Goal: Task Accomplishment & Management: Use online tool/utility

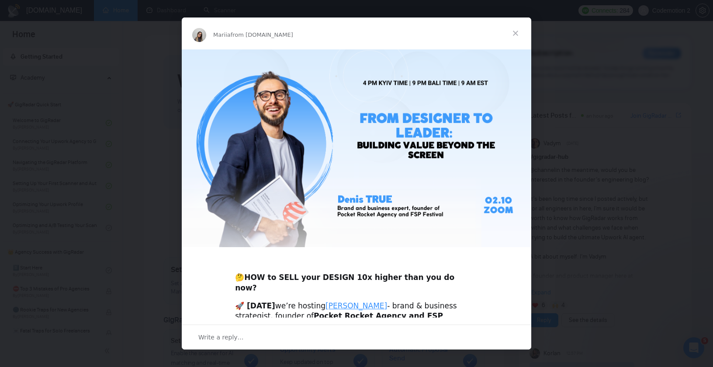
click at [516, 31] on span "Close" at bounding box center [515, 32] width 31 height 31
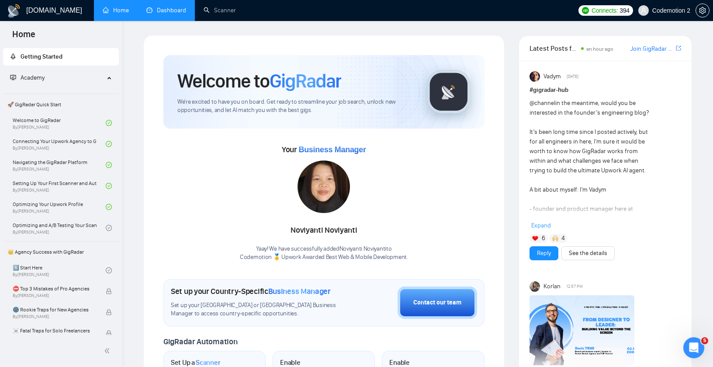
click at [162, 12] on link "Dashboard" at bounding box center [166, 10] width 40 height 7
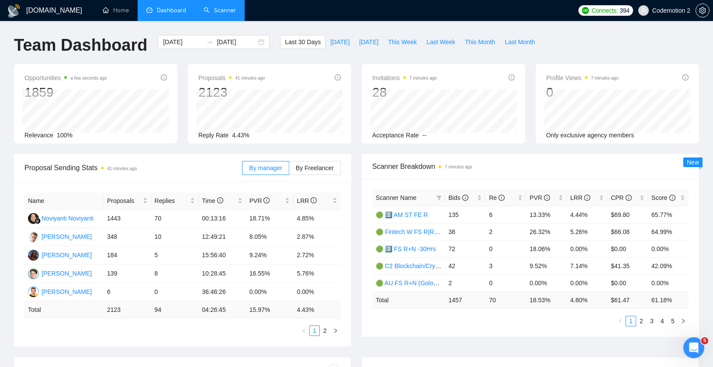
click at [217, 14] on link "Scanner" at bounding box center [220, 10] width 32 height 7
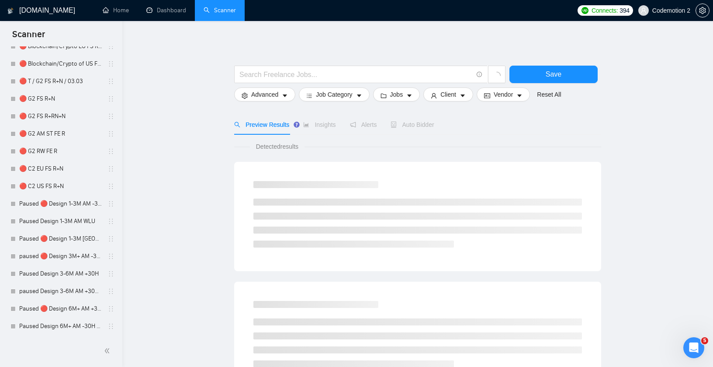
scroll to position [1293, 0]
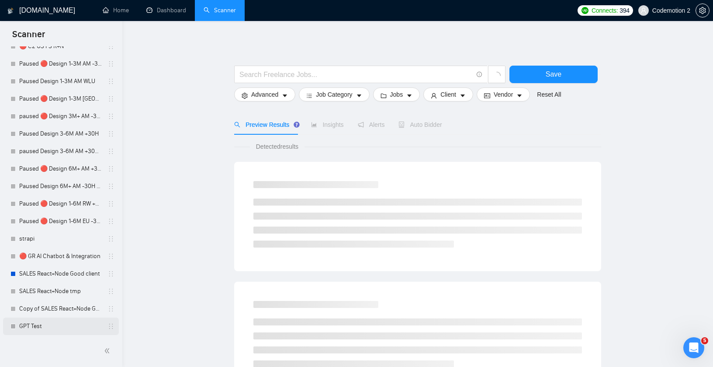
click at [44, 324] on link "GPT Test" at bounding box center [60, 325] width 83 height 17
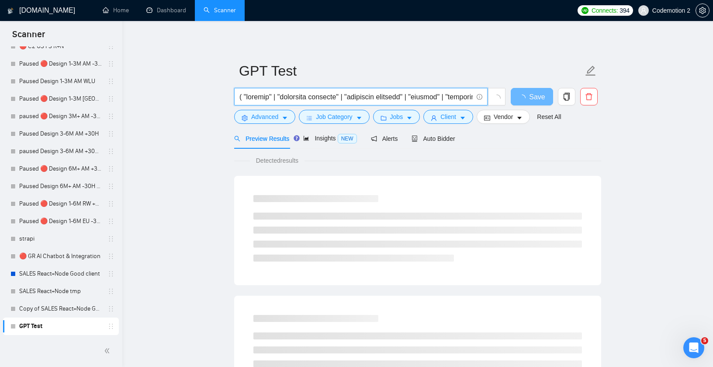
click at [380, 98] on input "text" at bounding box center [355, 96] width 233 height 11
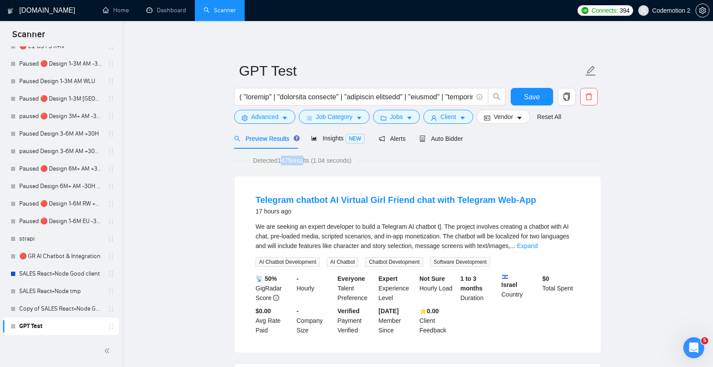
drag, startPoint x: 280, startPoint y: 161, endPoint x: 309, endPoint y: 161, distance: 28.4
click at [309, 161] on span "Detected 1475 results (1.04 seconds)" at bounding box center [302, 161] width 111 height 10
click at [325, 161] on span "Detected 1475 results (1.04 seconds)" at bounding box center [302, 161] width 111 height 10
click at [326, 96] on input "text" at bounding box center [355, 96] width 233 height 11
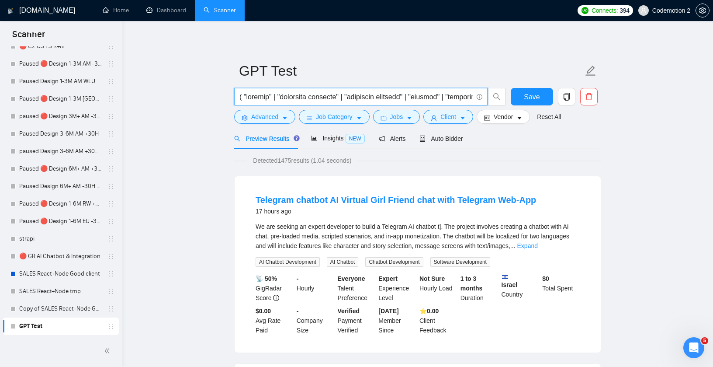
scroll to position [0, 6999]
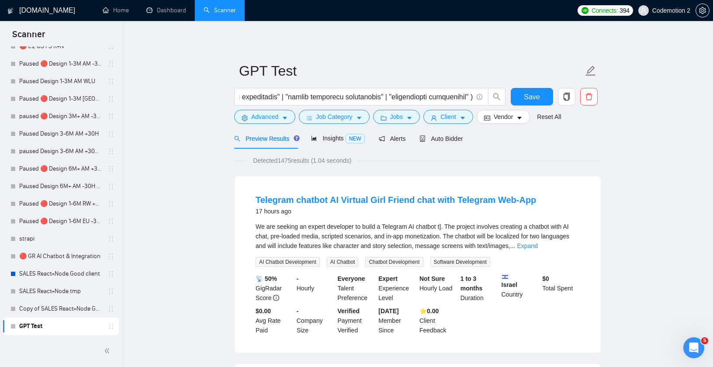
click at [369, 229] on div "We are seeking an expert developer to build a Telegram AI chatbot t]. The proje…" at bounding box center [418, 236] width 324 height 29
drag, startPoint x: 251, startPoint y: 159, endPoint x: 367, endPoint y: 156, distance: 115.8
click at [367, 157] on div "Detected 1475 results (1.04 seconds)" at bounding box center [417, 161] width 367 height 10
click at [346, 160] on span "Detected 1475 results (1.04 seconds)" at bounding box center [302, 161] width 111 height 10
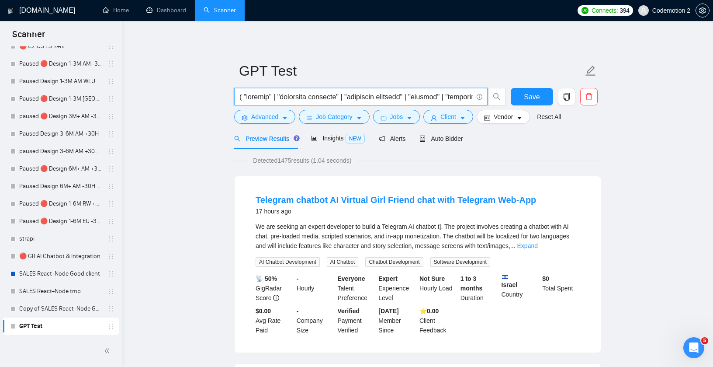
click at [288, 94] on input "text" at bounding box center [355, 96] width 233 height 11
click at [288, 118] on icon "caret-down" at bounding box center [285, 118] width 6 height 6
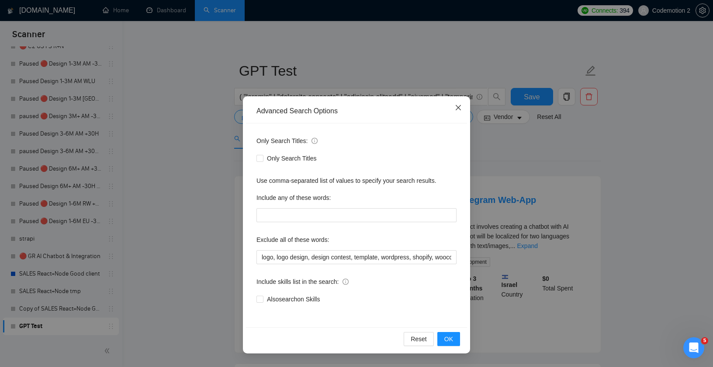
click at [463, 108] on span "Close" at bounding box center [459, 108] width 24 height 24
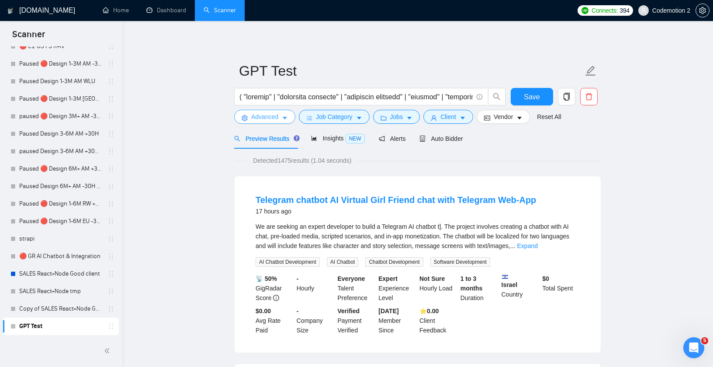
click at [286, 115] on icon "caret-down" at bounding box center [285, 118] width 6 height 6
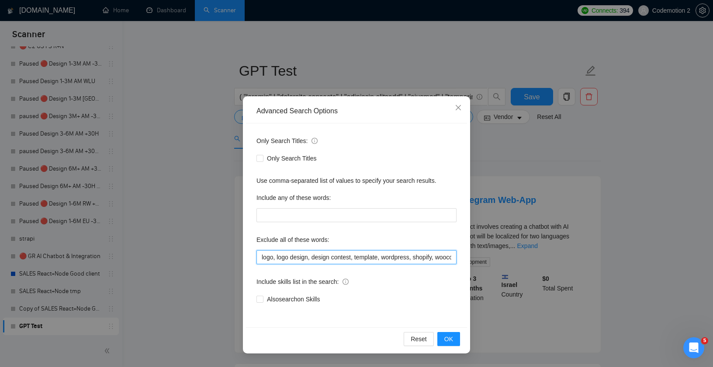
click at [322, 257] on input "logo, logo design, design contest, template, wordpress, shopify, woocommerce, m…" at bounding box center [356, 257] width 200 height 14
click at [309, 260] on input "logo, logo design, design contest, template, wordpress, shopify, woocommerce, m…" at bounding box center [356, 257] width 200 height 14
click at [346, 255] on input "logo, logo design, design contest, template, wordpress, shopify, woocommerce, m…" at bounding box center [356, 257] width 200 height 14
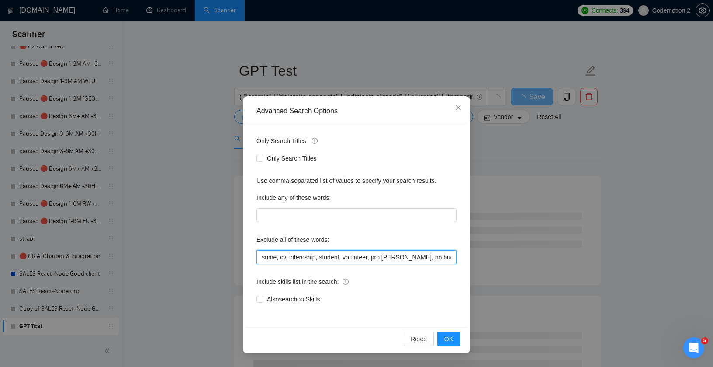
click at [298, 260] on input "logo, logo design, design contest, template, wordpress, shopify, woocommerce, m…" at bounding box center [356, 257] width 200 height 14
click at [315, 257] on input "logo, logo design, design contest, template, wordpress, shopify, woocommerce, m…" at bounding box center [356, 257] width 200 height 14
click at [421, 260] on input "logo, logo design, design contest, template, wordpress, shopify, woocommerce, m…" at bounding box center [356, 257] width 200 height 14
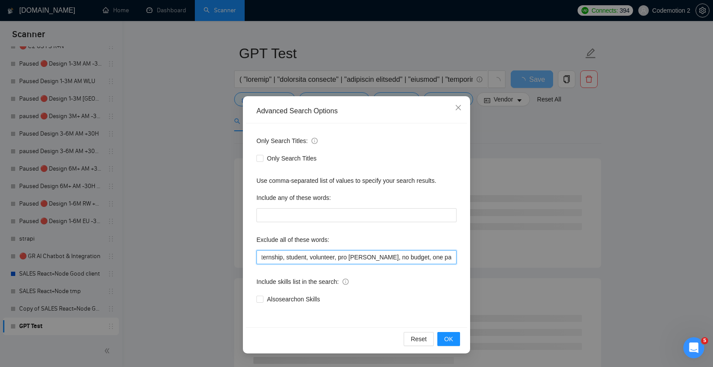
scroll to position [0, 348]
click at [316, 258] on input "logo, logo design, design contest, template, wordpress, shopify, woocommerce, m…" at bounding box center [356, 257] width 200 height 14
click at [343, 257] on input "logo, logo design, design contest, template, wordpress, shopify, woocommerce, m…" at bounding box center [356, 257] width 200 height 14
click at [375, 256] on input "logo, logo design, design contest, template, wordpress, shopify, woocommerce, m…" at bounding box center [356, 257] width 200 height 14
click at [376, 256] on input "logo, logo design, design contest, template, wordpress, shopify, woocommerce, m…" at bounding box center [356, 257] width 200 height 14
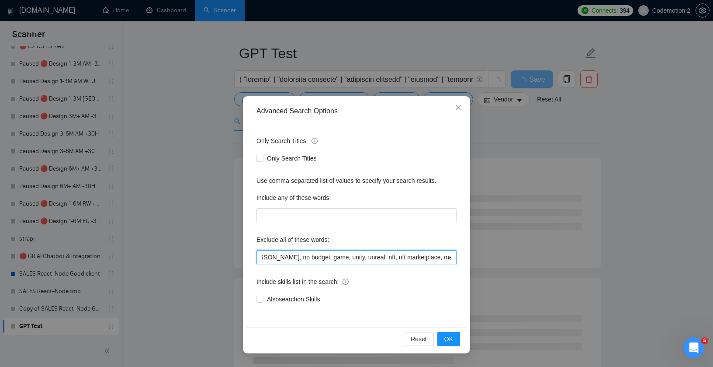
click at [376, 256] on input "logo, logo design, design contest, template, wordpress, shopify, woocommerce, m…" at bounding box center [356, 257] width 200 height 14
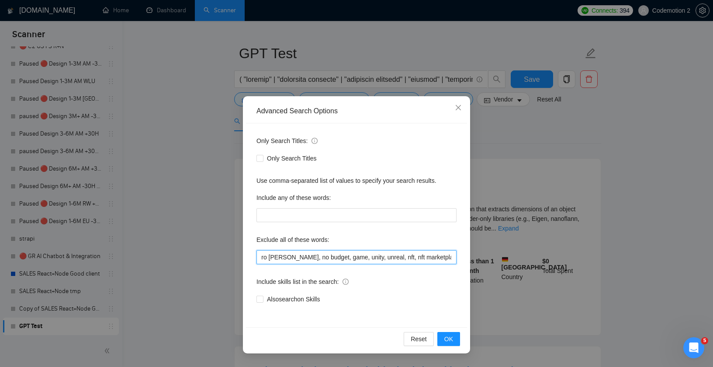
scroll to position [0, 383]
click at [393, 257] on input "logo, logo design, design contest, template, wordpress, shopify, woocommerce, m…" at bounding box center [356, 257] width 200 height 14
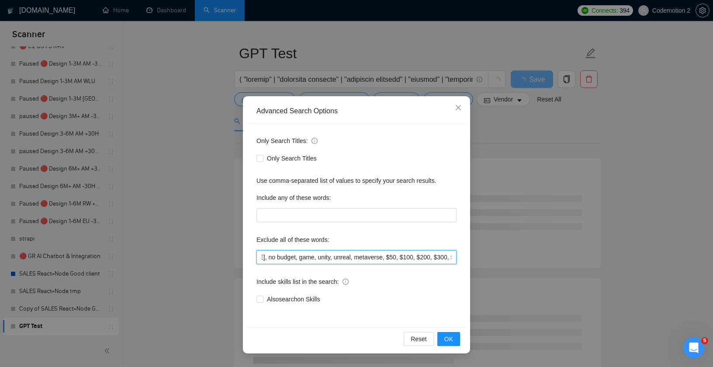
click at [450, 256] on input "logo, logo design, design contest, template, wordpress, shopify, woocommerce, m…" at bounding box center [356, 257] width 200 height 14
click at [360, 257] on input "logo, logo design, design contest, template, wordpress, shopify, woocommerce, m…" at bounding box center [356, 257] width 200 height 14
click at [336, 258] on input "logo, logo design, design contest, template, wordpress, shopify, woocommerce, m…" at bounding box center [356, 257] width 200 height 14
click at [378, 258] on input "logo, logo design, design contest, template, wordpress, shopify, woocommerce, m…" at bounding box center [356, 257] width 200 height 14
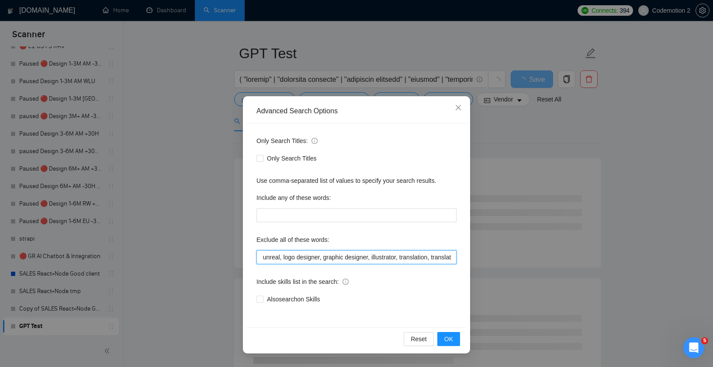
click at [405, 258] on input "logo, logo design, design contest, template, wordpress, shopify, woocommerce, m…" at bounding box center [356, 257] width 200 height 14
click at [452, 256] on input "logo, logo design, design contest, template, wordpress, shopify, woocommerce, m…" at bounding box center [356, 257] width 200 height 14
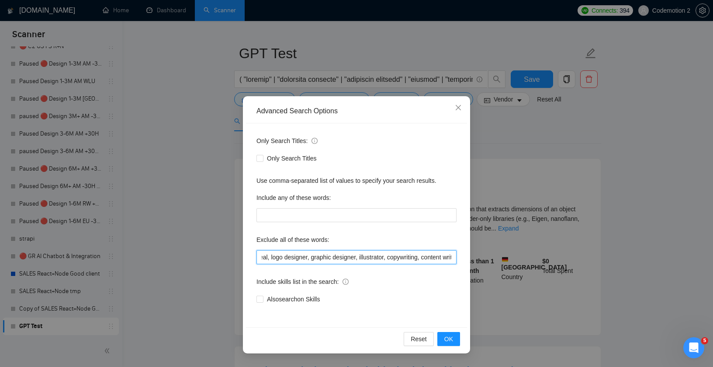
click at [424, 256] on input "logo, logo design, design contest, template, wordpress, shopify, woocommerce, m…" at bounding box center [356, 257] width 200 height 14
type input "logo, logo design, design contest, template, wordpress, shopify, woocommerce, m…"
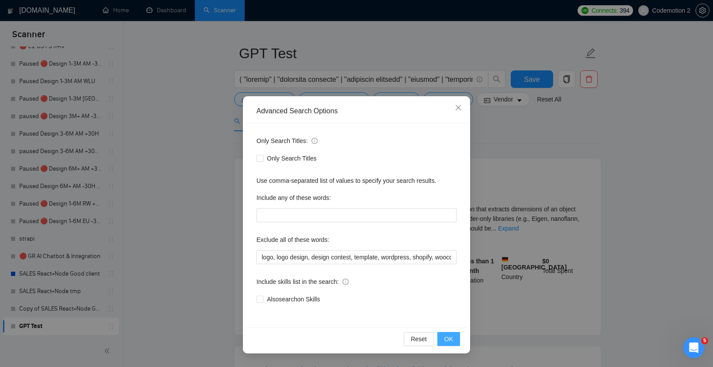
click at [454, 332] on button "OK" at bounding box center [448, 339] width 23 height 14
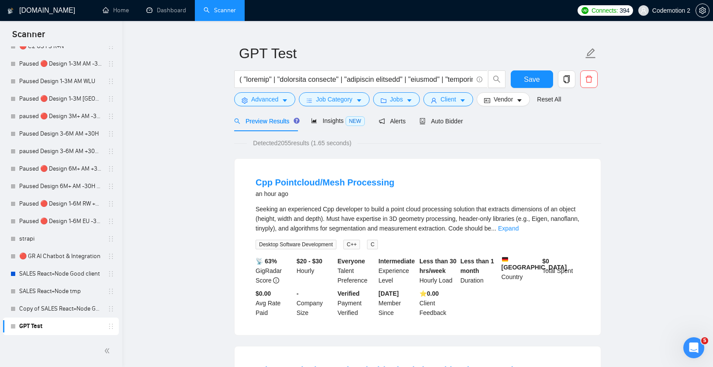
click at [454, 333] on div "Advanced Search Options Only Search Titles: Only Search Titles Use comma-separa…" at bounding box center [356, 183] width 713 height 367
drag, startPoint x: 266, startPoint y: 141, endPoint x: 357, endPoint y: 141, distance: 90.9
click at [357, 141] on span "Detected 2055 results (1.65 seconds)" at bounding box center [302, 143] width 111 height 10
click at [349, 144] on span "Detected 2055 results (1.65 seconds)" at bounding box center [302, 143] width 111 height 10
click at [291, 79] on input "text" at bounding box center [355, 79] width 233 height 11
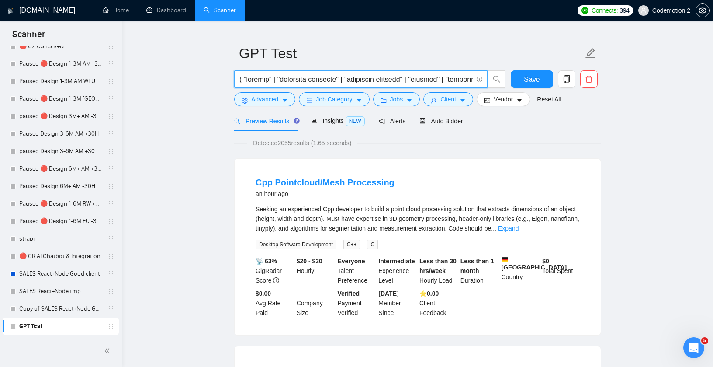
click at [254, 80] on input "text" at bounding box center [355, 79] width 233 height 11
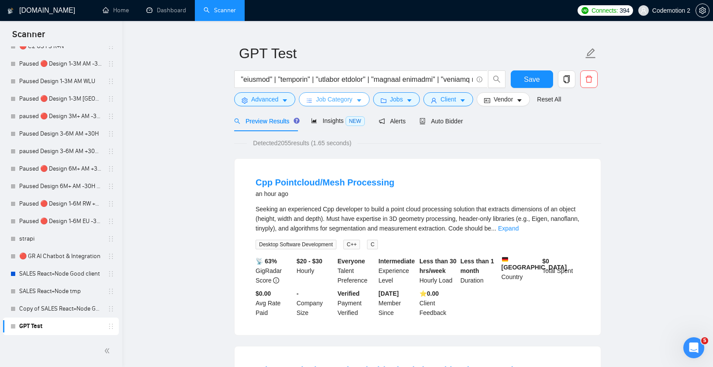
click at [362, 98] on icon "caret-down" at bounding box center [359, 100] width 6 height 6
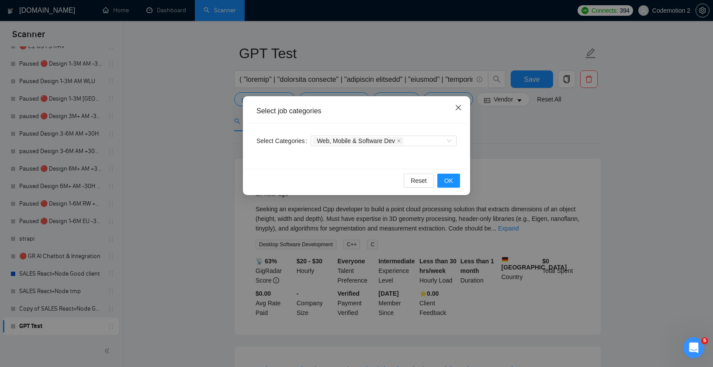
click at [458, 105] on icon "close" at bounding box center [458, 107] width 7 height 7
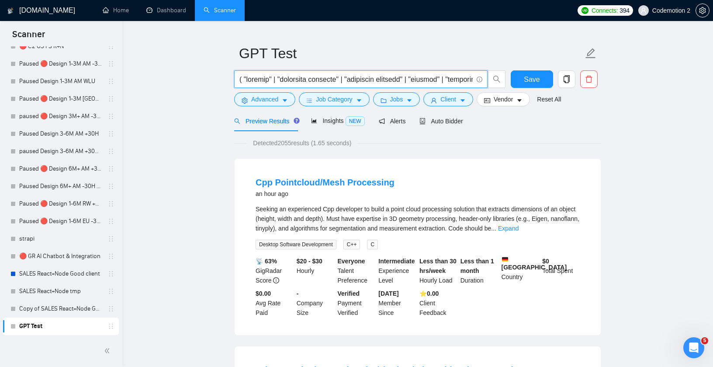
click at [370, 80] on input "text" at bounding box center [355, 79] width 233 height 11
click at [362, 97] on icon "caret-down" at bounding box center [359, 100] width 6 height 6
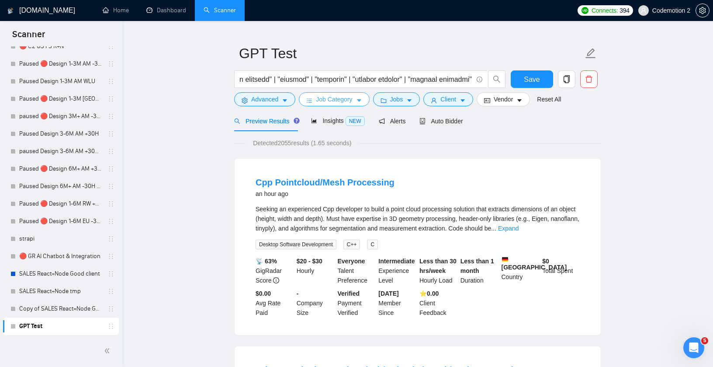
scroll to position [0, 0]
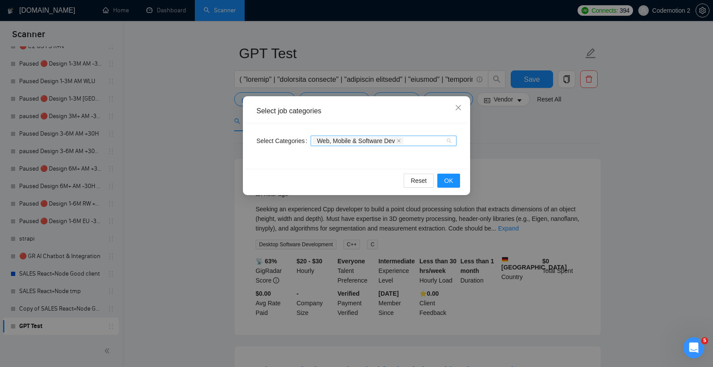
click at [443, 144] on div "Web, Mobile & Software Dev" at bounding box center [379, 140] width 133 height 9
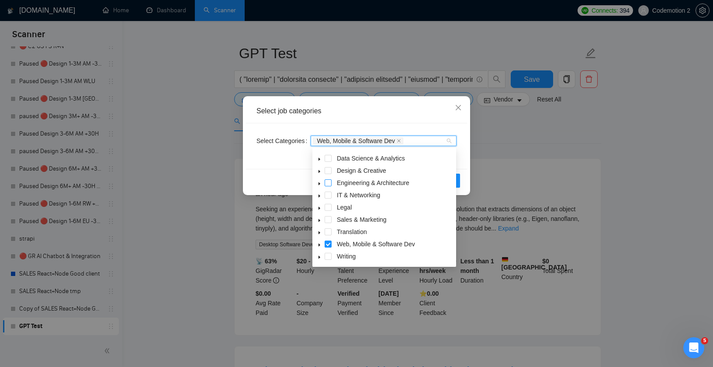
scroll to position [35, 0]
click at [328, 245] on span at bounding box center [328, 243] width 7 height 7
click at [459, 180] on button "OK" at bounding box center [448, 180] width 23 height 14
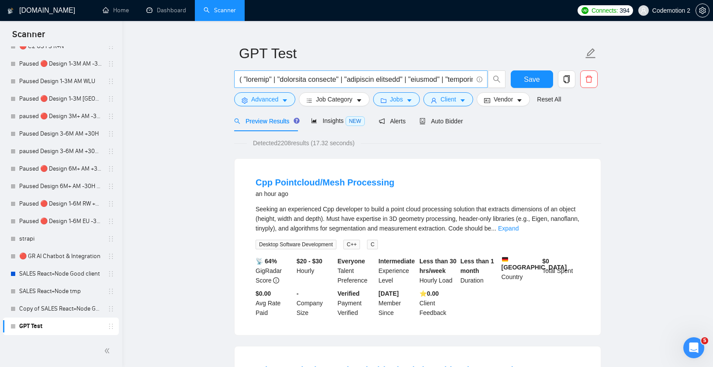
click at [375, 77] on input "text" at bounding box center [355, 79] width 233 height 11
click at [441, 79] on input "text" at bounding box center [355, 79] width 233 height 11
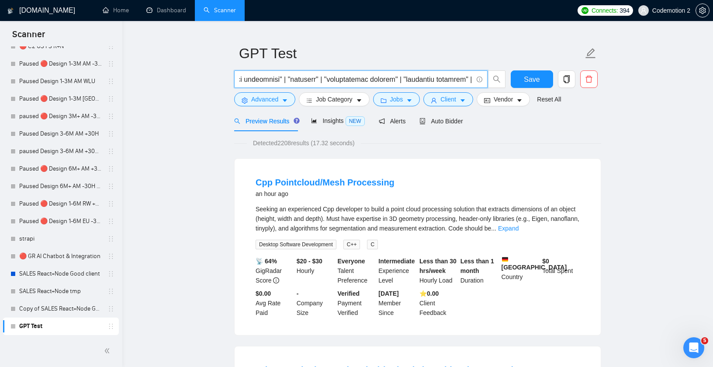
click at [376, 80] on input "text" at bounding box center [355, 79] width 233 height 11
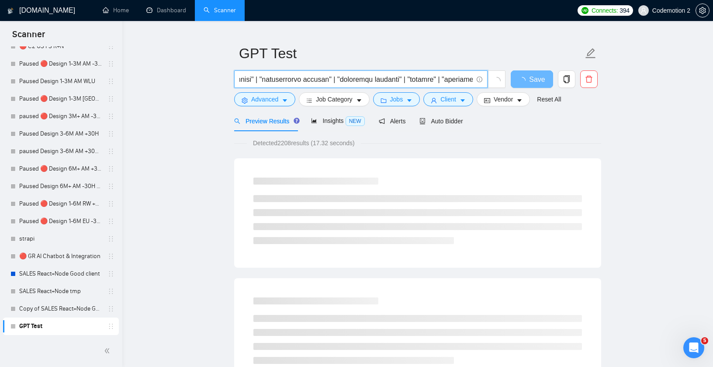
scroll to position [0, 1090]
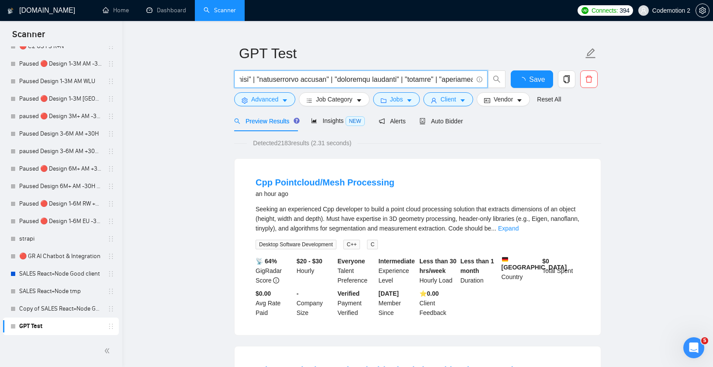
click at [394, 80] on input "text" at bounding box center [355, 79] width 233 height 11
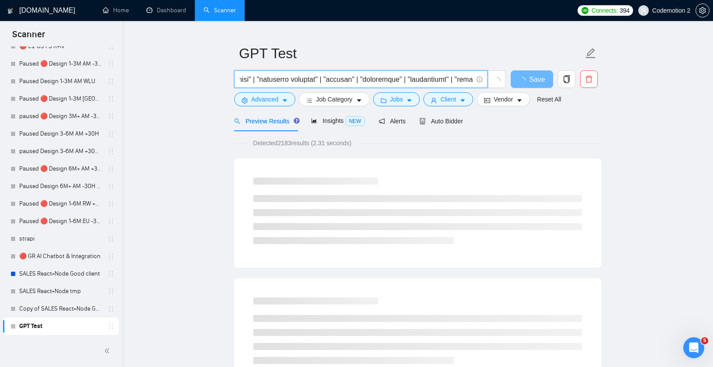
click at [397, 80] on input "text" at bounding box center [355, 79] width 233 height 11
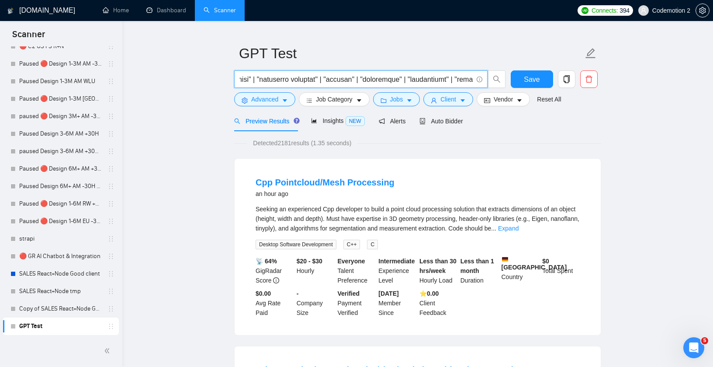
click at [328, 79] on input "text" at bounding box center [355, 79] width 233 height 11
click at [409, 80] on input "text" at bounding box center [355, 79] width 233 height 11
click at [395, 81] on input "text" at bounding box center [355, 79] width 233 height 11
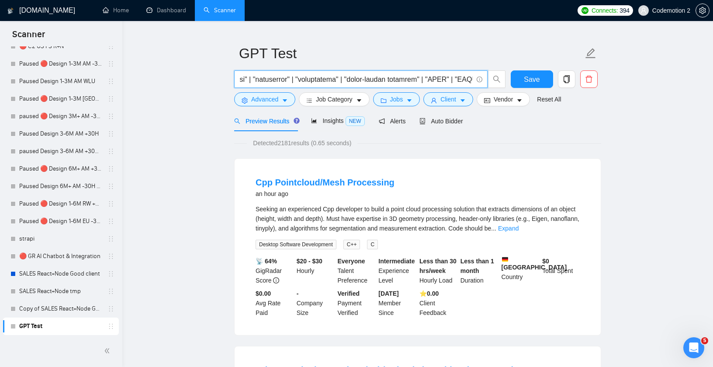
click at [395, 81] on input "text" at bounding box center [355, 79] width 233 height 11
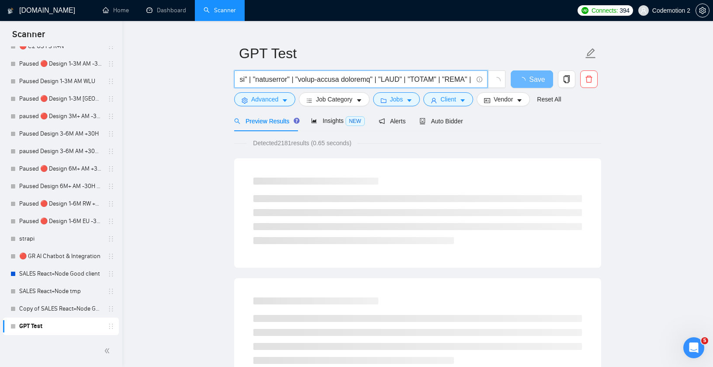
scroll to position [0, 0]
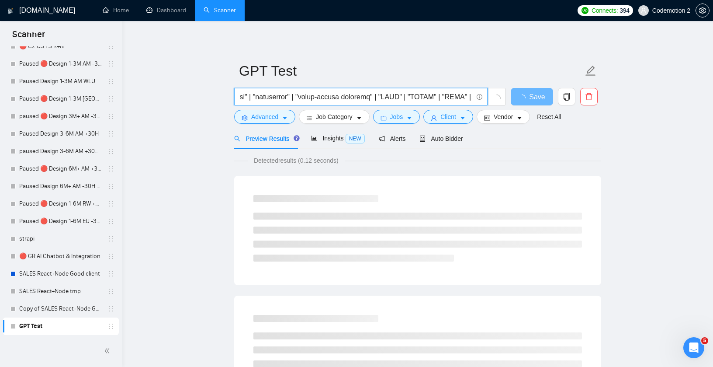
click at [433, 98] on input "text" at bounding box center [355, 96] width 233 height 11
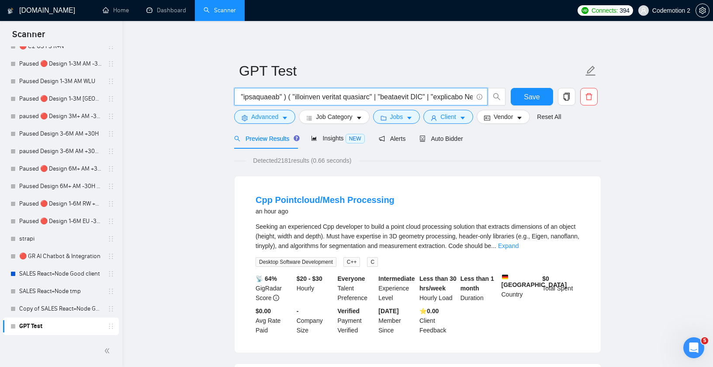
scroll to position [0, 1347]
click at [357, 95] on input "text" at bounding box center [355, 96] width 233 height 11
click at [330, 96] on input "text" at bounding box center [355, 96] width 233 height 11
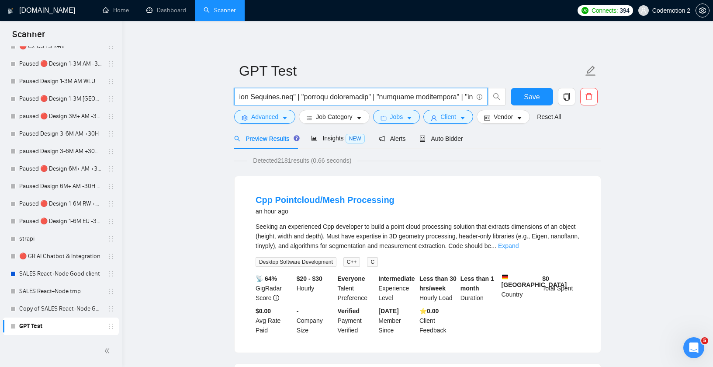
click at [374, 96] on input "text" at bounding box center [355, 96] width 233 height 11
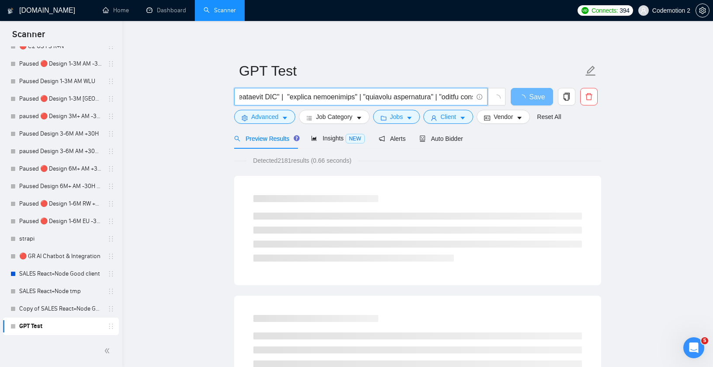
scroll to position [0, 1487]
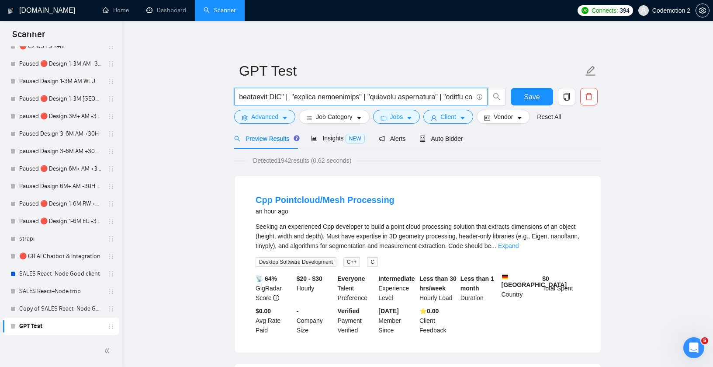
type input "( "fintech" | "financial platform" | "financial services" | "payment" | "paymen…"
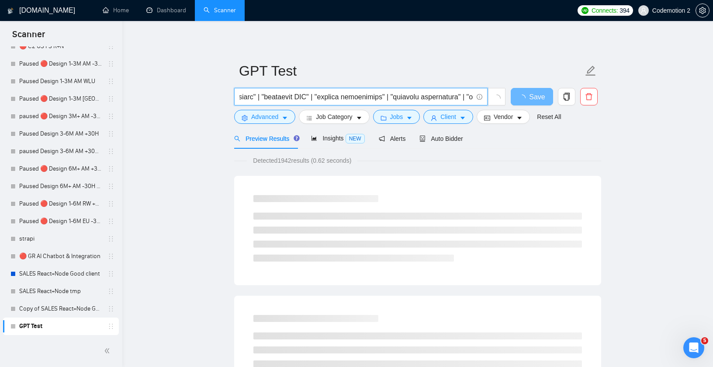
scroll to position [0, 1461]
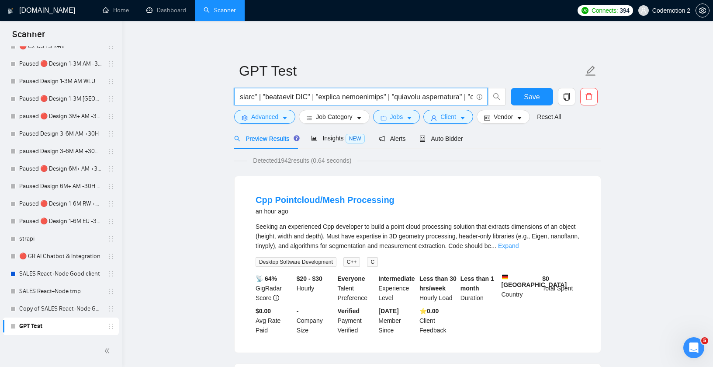
click at [384, 97] on input "text" at bounding box center [355, 96] width 233 height 11
click at [381, 97] on input "text" at bounding box center [355, 96] width 233 height 11
click at [371, 96] on input "text" at bounding box center [355, 96] width 233 height 11
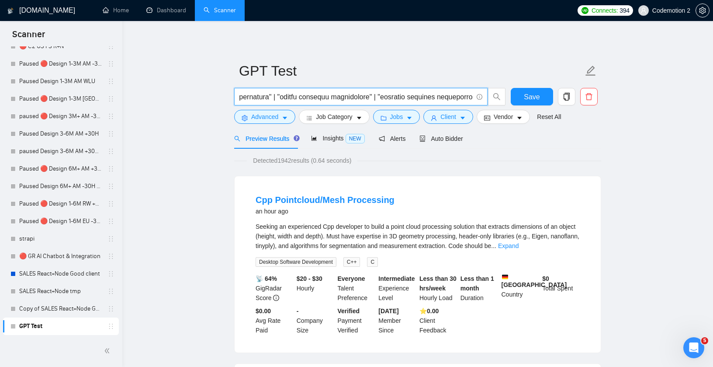
scroll to position [0, 1651]
click at [283, 96] on input "text" at bounding box center [355, 96] width 233 height 11
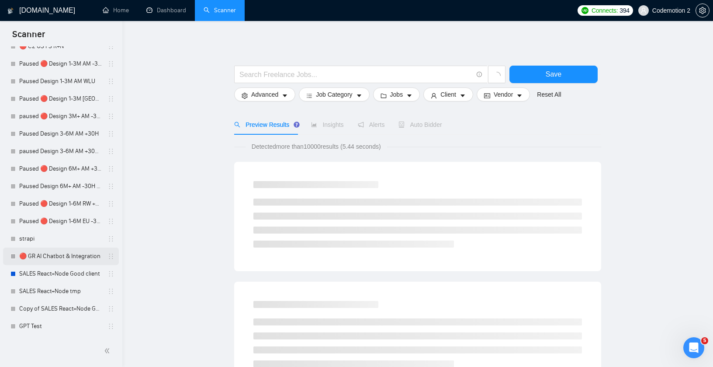
scroll to position [471, 0]
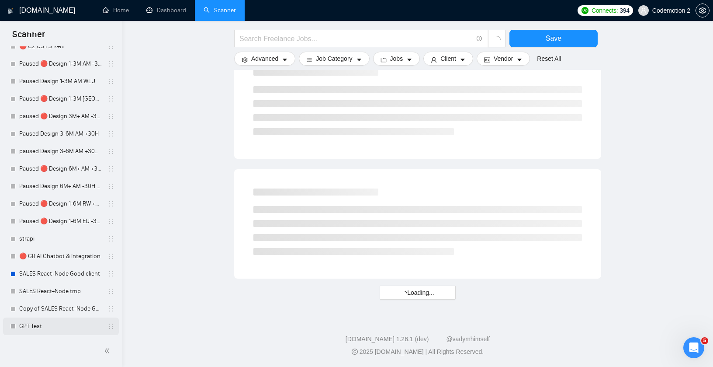
click at [47, 323] on link "GPT Test" at bounding box center [60, 325] width 83 height 17
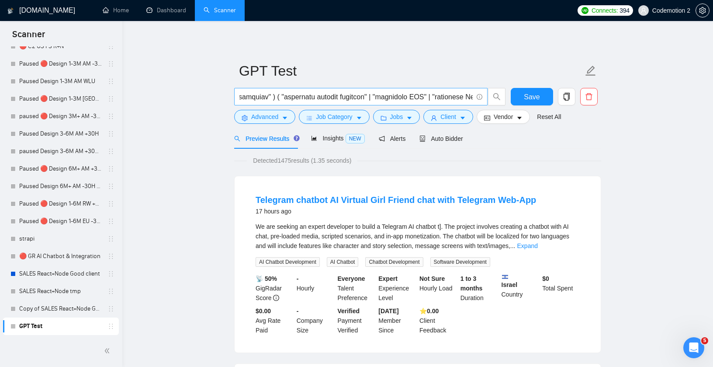
scroll to position [0, 1623]
click at [415, 96] on input "text" at bounding box center [355, 96] width 233 height 11
click at [405, 99] on input "text" at bounding box center [355, 96] width 233 height 11
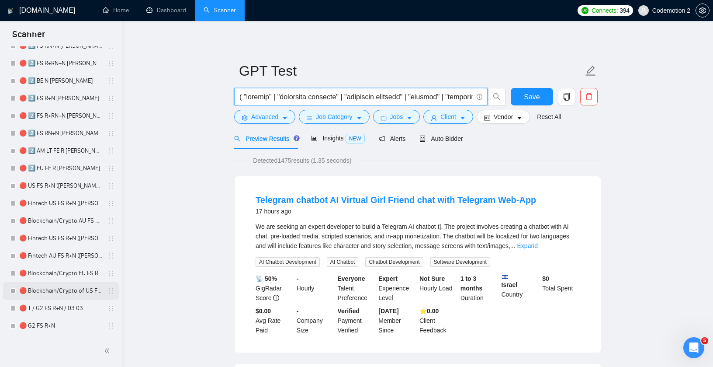
scroll to position [1293, 0]
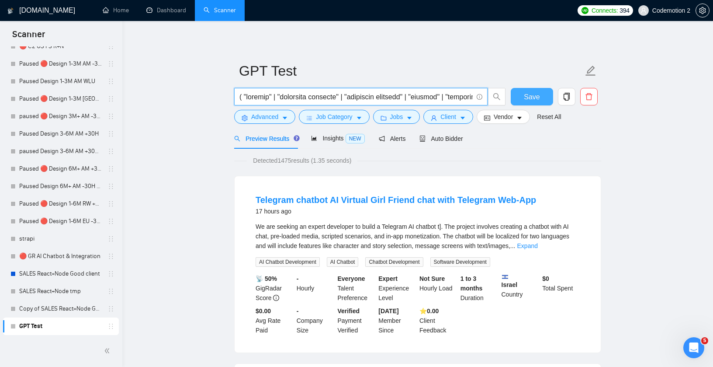
click at [535, 97] on span "Save" at bounding box center [532, 96] width 16 height 11
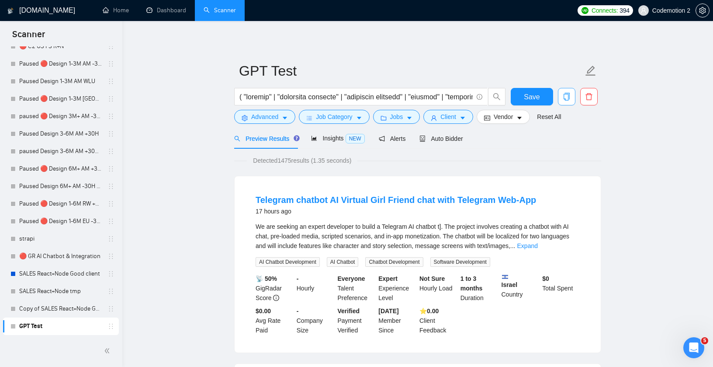
click at [564, 89] on button "button" at bounding box center [566, 96] width 17 height 17
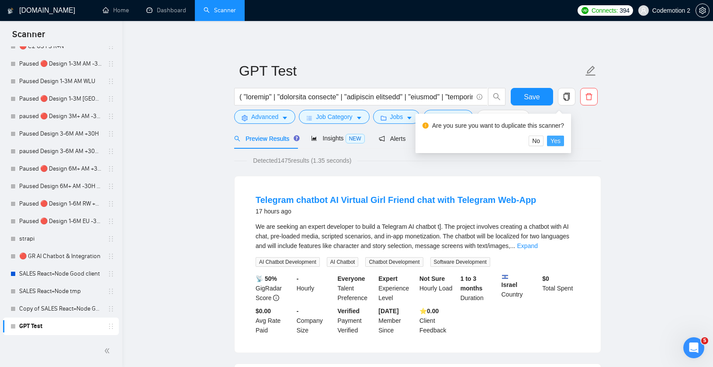
click at [557, 142] on span "Yes" at bounding box center [555, 141] width 10 height 10
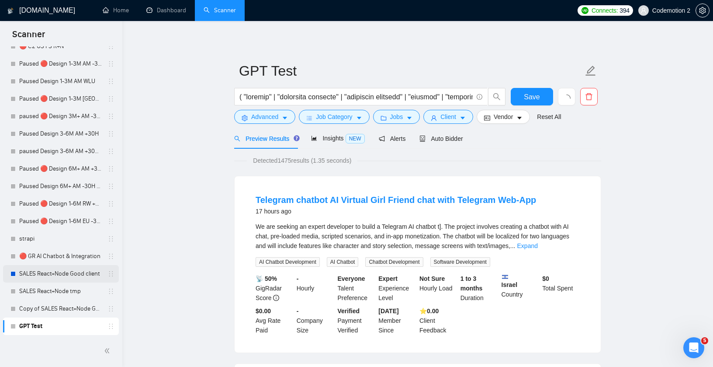
scroll to position [36, 0]
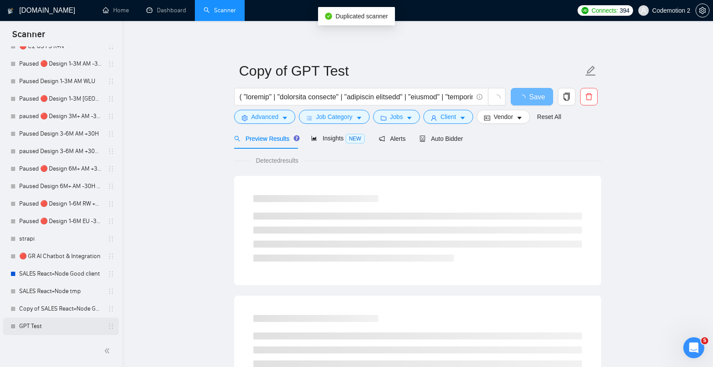
scroll to position [1310, 0]
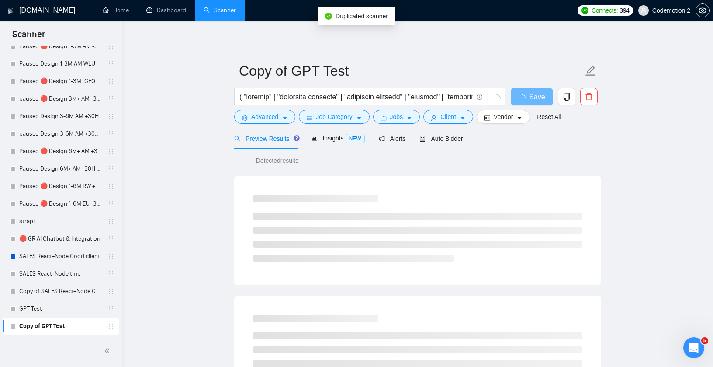
click at [53, 325] on link "Copy of GPT Test" at bounding box center [60, 325] width 83 height 17
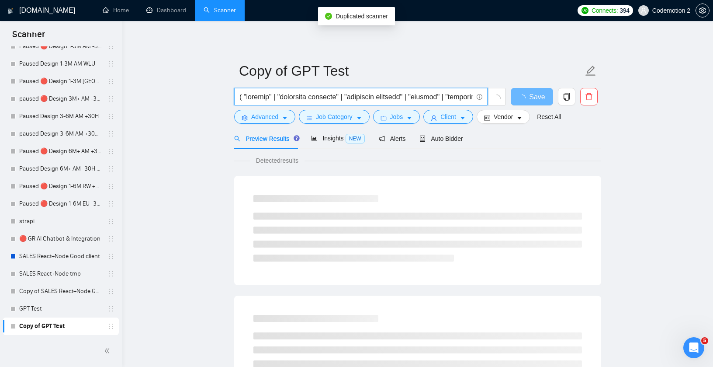
click at [320, 100] on input "text" at bounding box center [355, 96] width 233 height 11
paste input "text"
type input "( "fintech" | "financial platform" | "financial services" | "payment" | "paymen…"
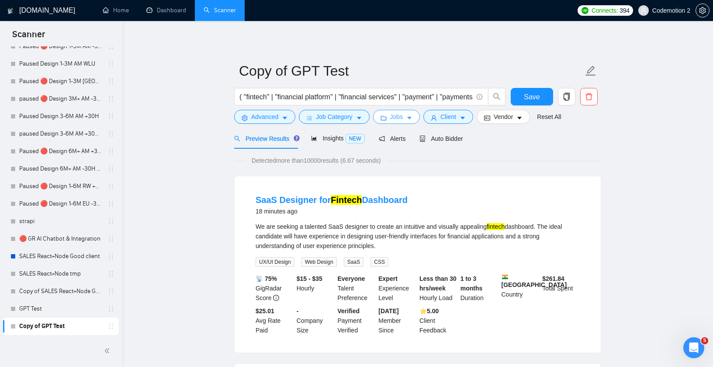
click at [409, 115] on icon "caret-down" at bounding box center [409, 118] width 6 height 6
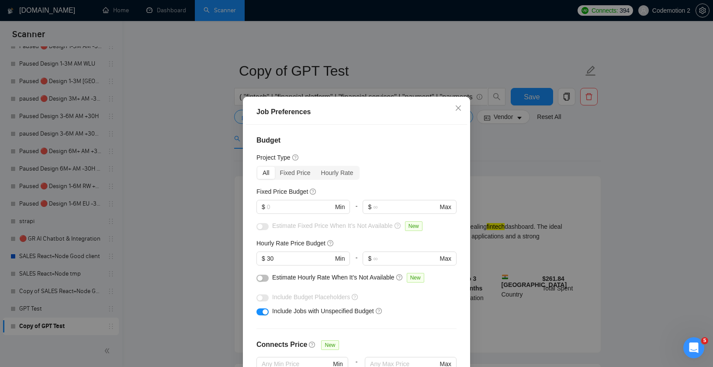
scroll to position [1, 0]
click at [458, 107] on icon "close" at bounding box center [458, 107] width 5 height 5
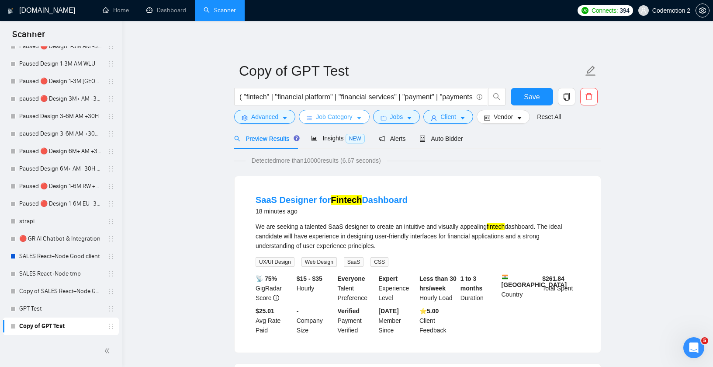
click at [359, 116] on icon "caret-down" at bounding box center [359, 118] width 6 height 6
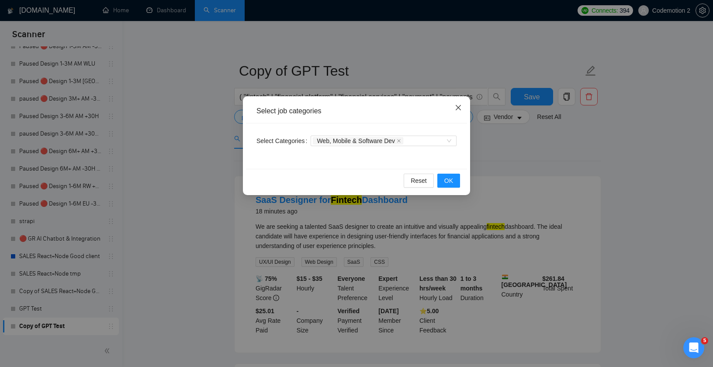
click at [455, 104] on icon "close" at bounding box center [458, 107] width 7 height 7
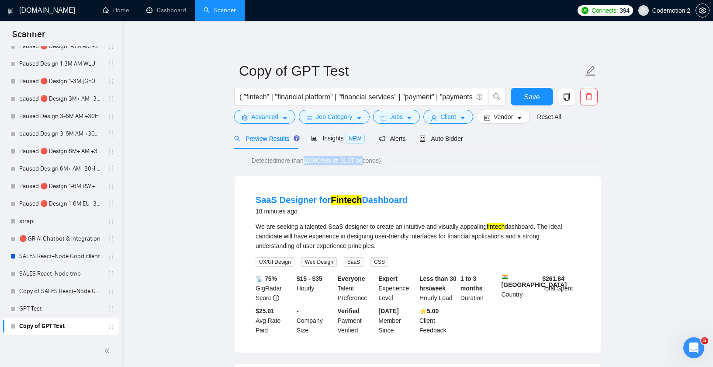
drag, startPoint x: 307, startPoint y: 162, endPoint x: 373, endPoint y: 163, distance: 66.4
click at [373, 163] on span "Detected more than 10000 results (6.67 seconds)" at bounding box center [317, 161] width 142 height 10
click at [318, 178] on div "SaaS Designer for Fintech Dashboard 18 minutes ago We are seeking a talented Sa…" at bounding box center [418, 264] width 366 height 176
click at [24, 310] on link "GPT Test" at bounding box center [60, 308] width 83 height 17
click at [521, 98] on button "Save" at bounding box center [532, 96] width 42 height 17
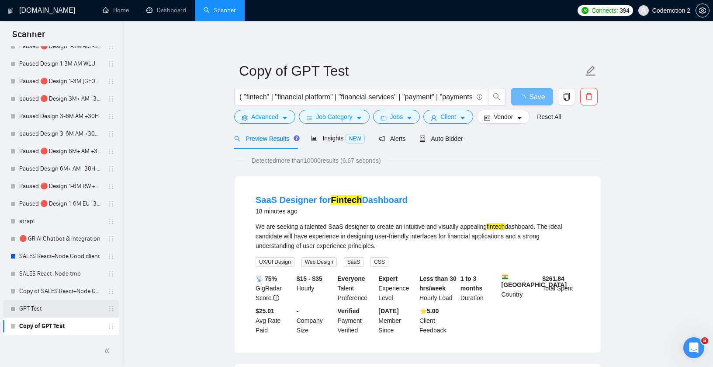
click at [43, 310] on link "GPT Test" at bounding box center [60, 308] width 83 height 17
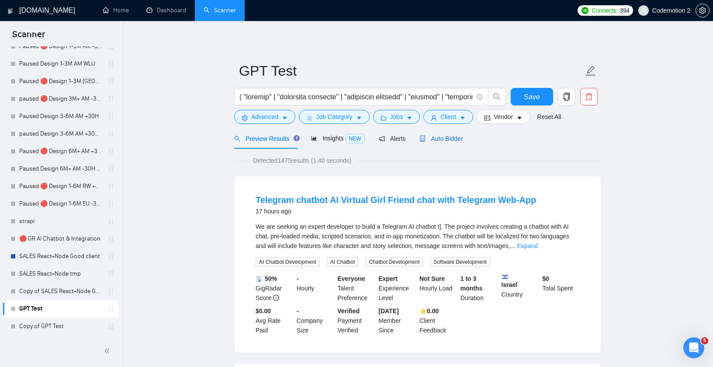
click at [447, 139] on span "Auto Bidder" at bounding box center [440, 138] width 43 height 7
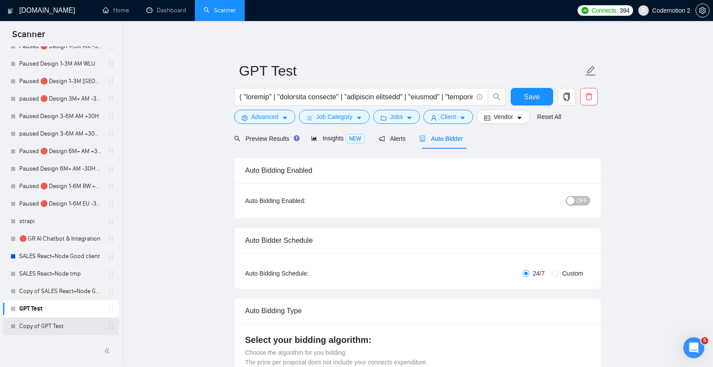
click at [55, 324] on link "Copy of GPT Test" at bounding box center [60, 325] width 83 height 17
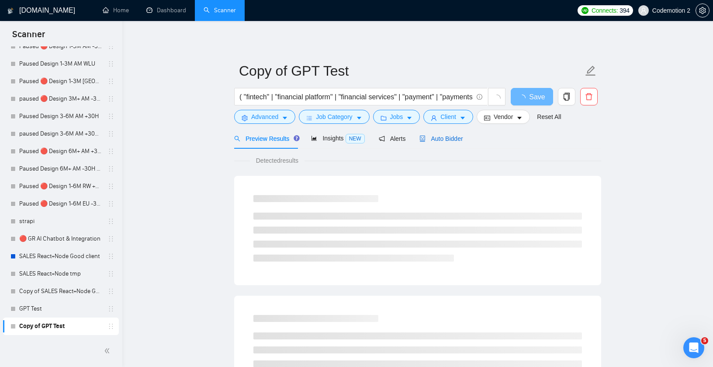
click at [443, 140] on span "Auto Bidder" at bounding box center [440, 138] width 43 height 7
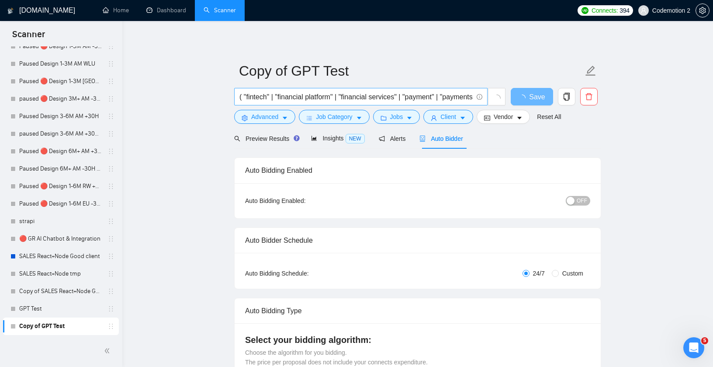
click at [366, 100] on input "( "fintech" | "financial platform" | "financial services" | "payment" | "paymen…" at bounding box center [355, 96] width 233 height 11
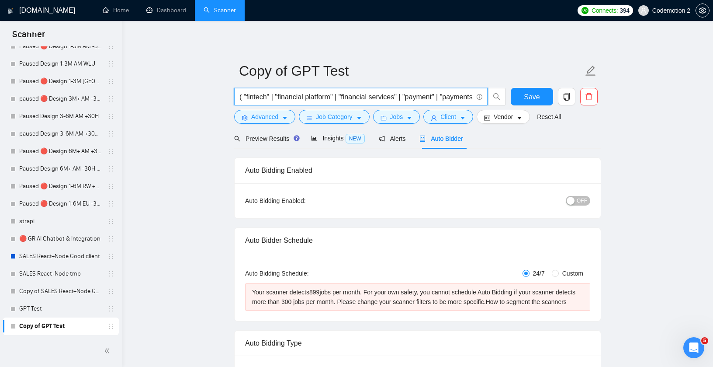
scroll to position [0, 1501]
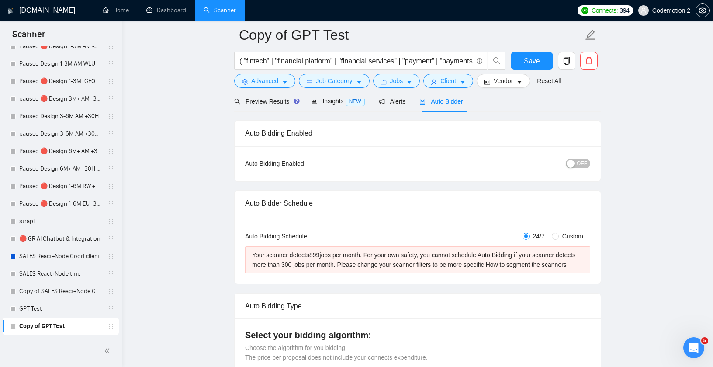
scroll to position [45, 0]
click at [54, 304] on link "GPT Test" at bounding box center [60, 308] width 83 height 17
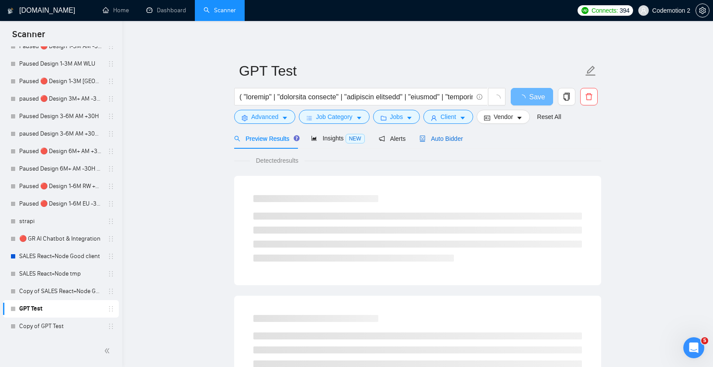
click at [456, 140] on span "Auto Bidder" at bounding box center [440, 138] width 43 height 7
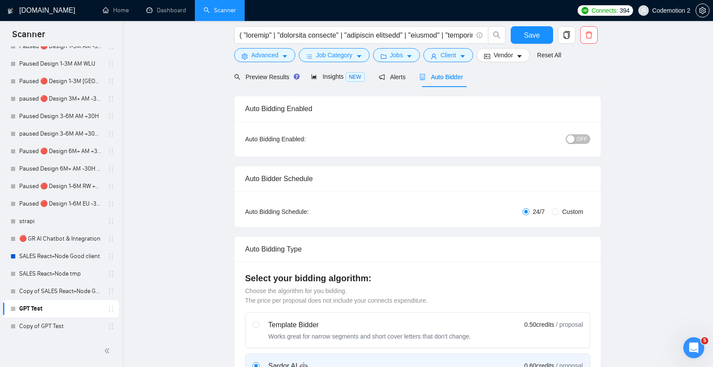
scroll to position [33, 0]
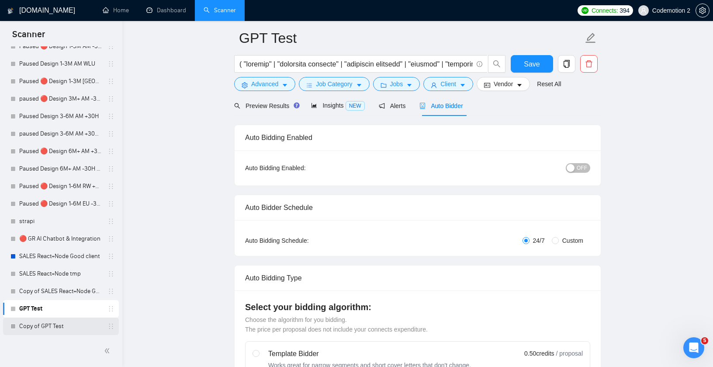
click at [49, 327] on link "Copy of GPT Test" at bounding box center [60, 325] width 83 height 17
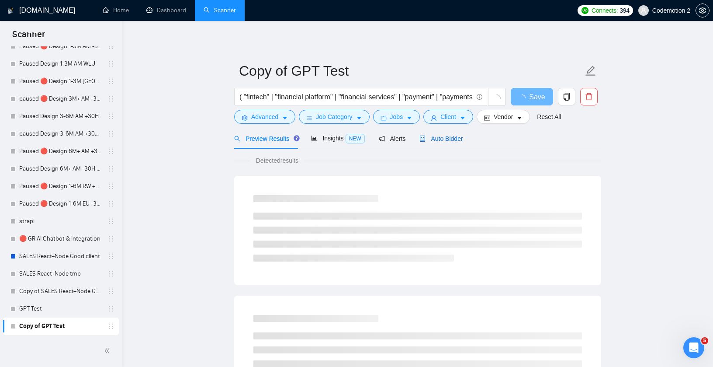
click at [437, 139] on span "Auto Bidder" at bounding box center [440, 138] width 43 height 7
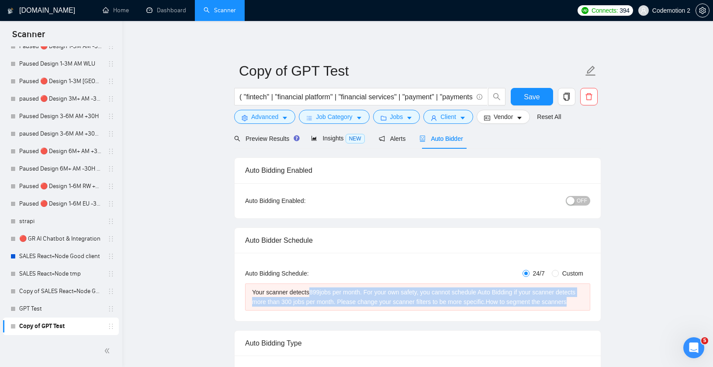
drag, startPoint x: 315, startPoint y: 291, endPoint x: 330, endPoint y: 312, distance: 25.7
click at [330, 306] on div "Your scanner detects 899 jobs per month. For your own safety, you cannot schedu…" at bounding box center [417, 296] width 331 height 19
click at [313, 306] on div "Your scanner detects 899 jobs per month. For your own safety, you cannot schedu…" at bounding box center [417, 296] width 331 height 19
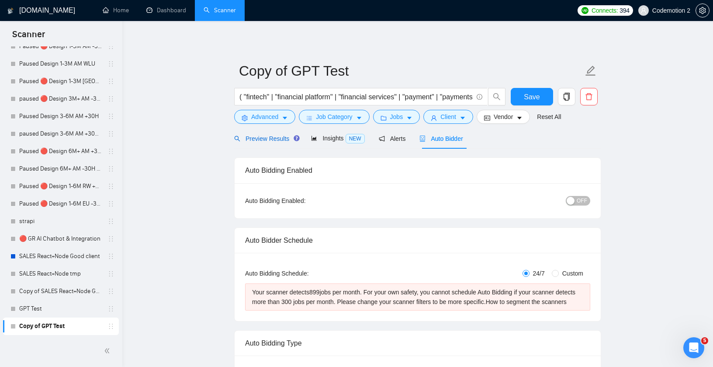
click at [274, 139] on span "Preview Results" at bounding box center [265, 138] width 63 height 7
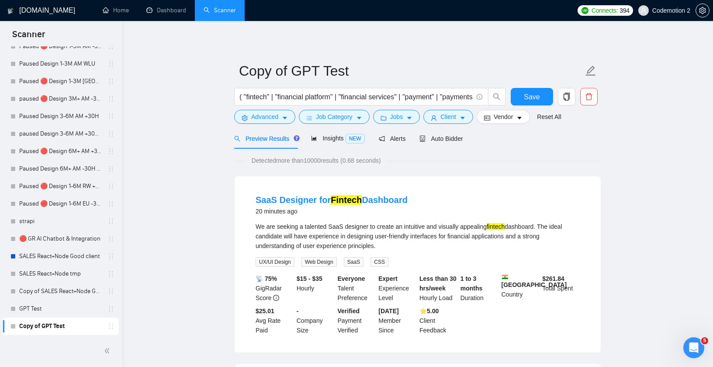
click at [450, 183] on div "SaaS Designer for Fintech Dashboard 20 minutes ago We are seeking a talented Sa…" at bounding box center [418, 264] width 366 height 176
click at [286, 118] on icon "caret-down" at bounding box center [285, 118] width 4 height 3
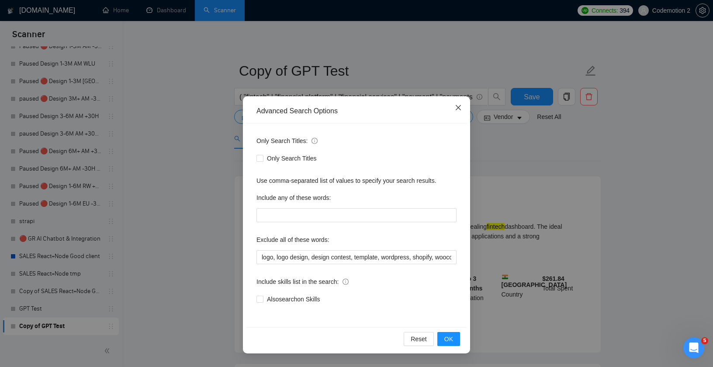
click at [458, 107] on icon "close" at bounding box center [458, 107] width 7 height 7
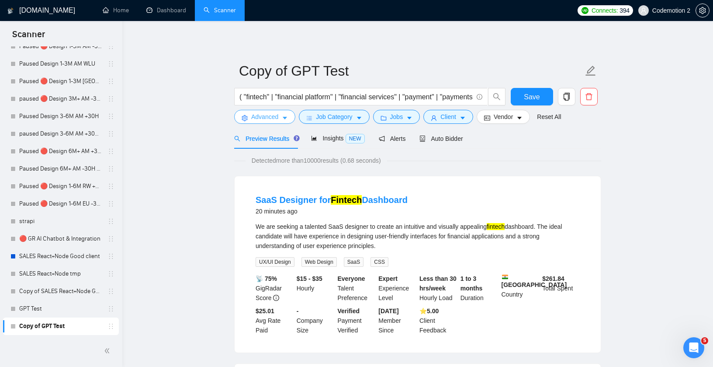
click at [286, 119] on icon "caret-down" at bounding box center [285, 118] width 6 height 6
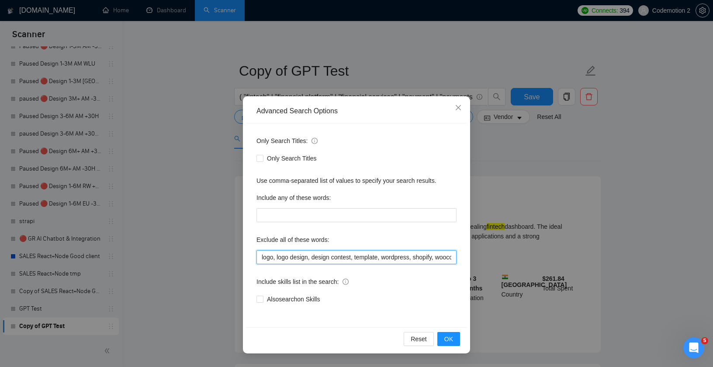
click at [310, 256] on input "logo, logo design, design contest, template, wordpress, shopify, woocommerce, m…" at bounding box center [356, 257] width 200 height 14
click at [307, 259] on input "logo, logo design, design contest, template, wordpress, shopify, woocommerce, m…" at bounding box center [356, 257] width 200 height 14
click at [460, 106] on icon "close" at bounding box center [458, 107] width 5 height 5
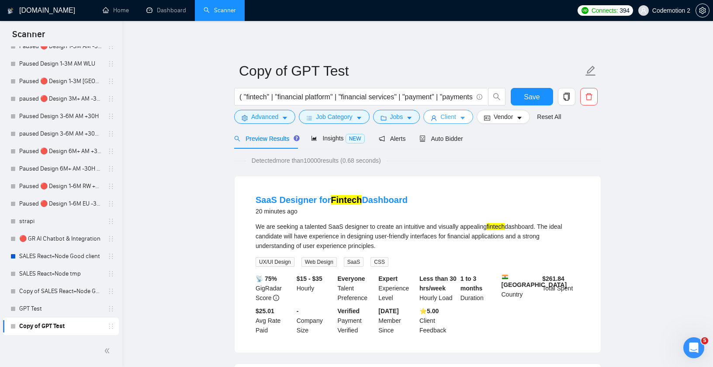
click at [465, 118] on icon "caret-down" at bounding box center [462, 118] width 4 height 3
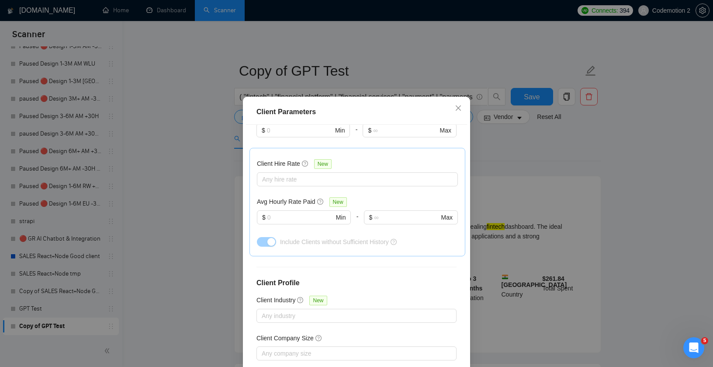
scroll to position [289, 0]
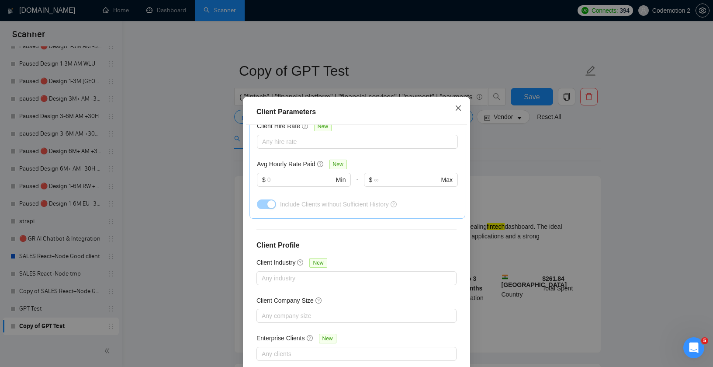
click at [457, 107] on icon "close" at bounding box center [458, 107] width 5 height 5
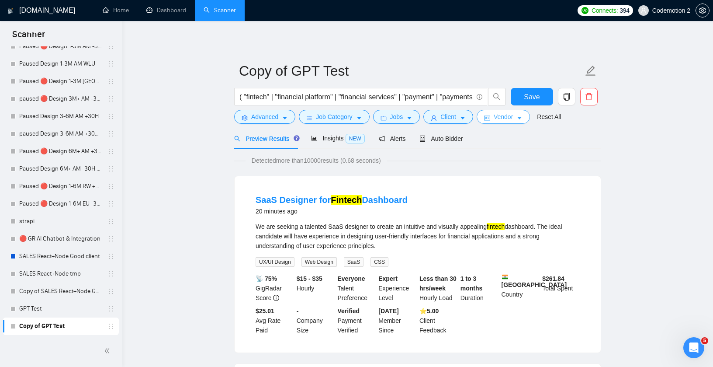
click at [528, 114] on button "Vendor" at bounding box center [503, 117] width 53 height 14
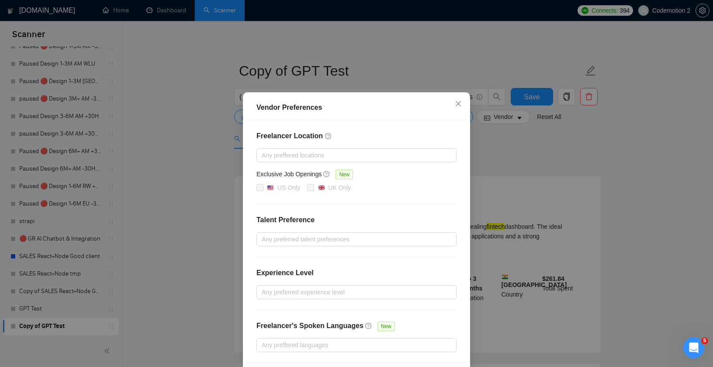
scroll to position [0, 0]
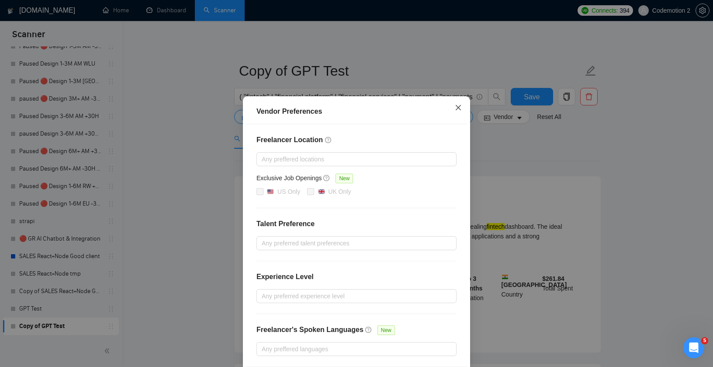
click at [455, 108] on icon "close" at bounding box center [458, 107] width 7 height 7
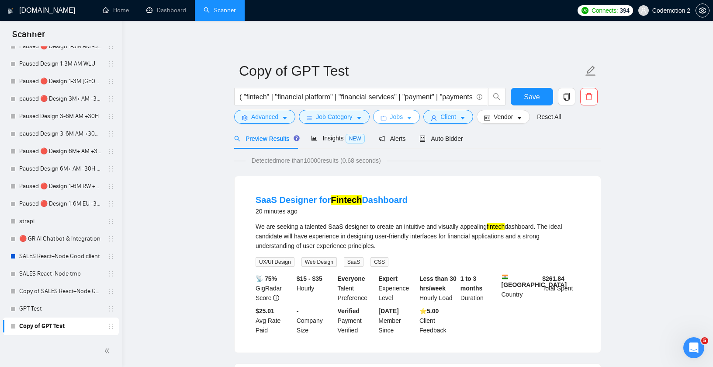
click at [412, 118] on icon "caret-down" at bounding box center [409, 118] width 4 height 3
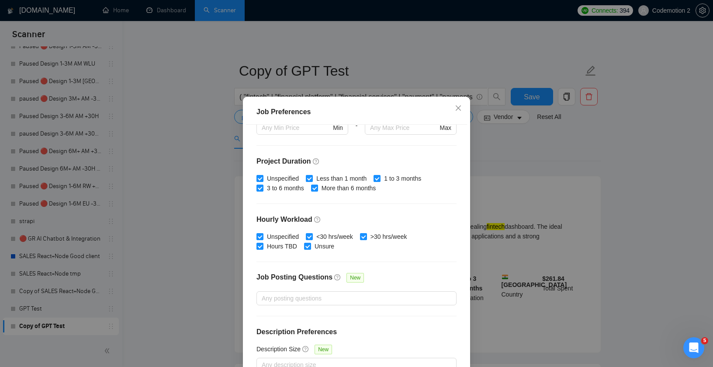
scroll to position [53, 0]
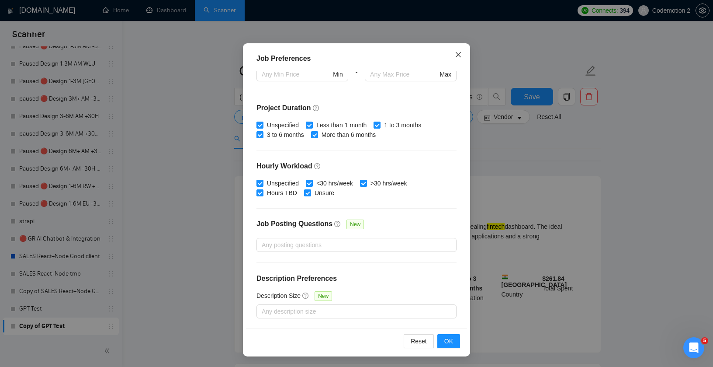
click at [459, 51] on icon "close" at bounding box center [458, 54] width 7 height 7
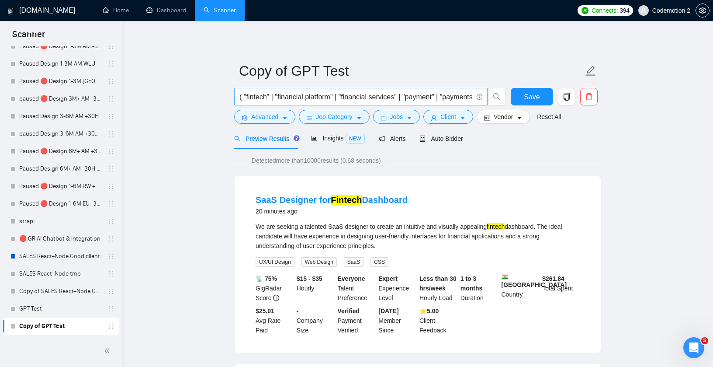
scroll to position [9, 0]
click at [466, 114] on span "caret-down" at bounding box center [463, 117] width 6 height 7
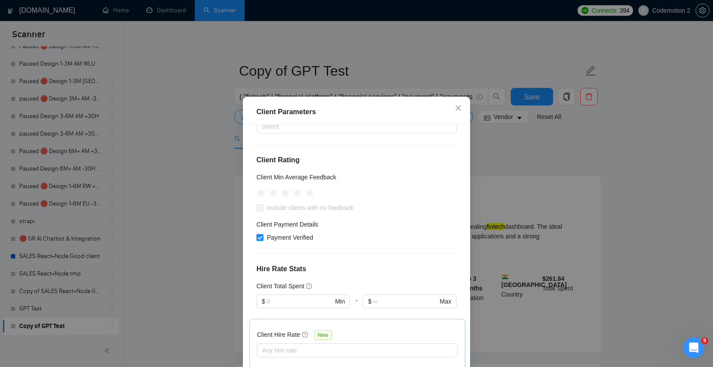
scroll to position [5, 0]
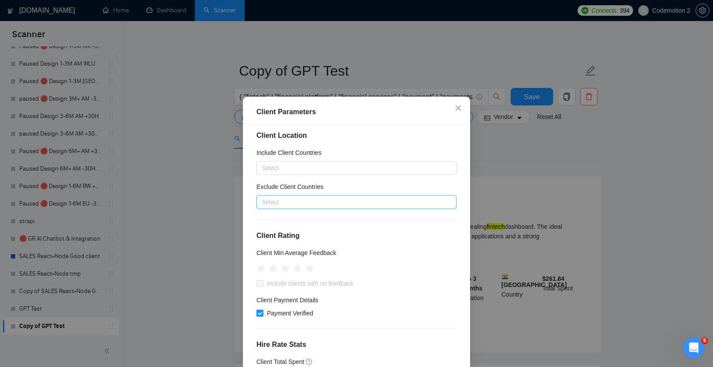
click at [315, 201] on div at bounding box center [352, 202] width 187 height 10
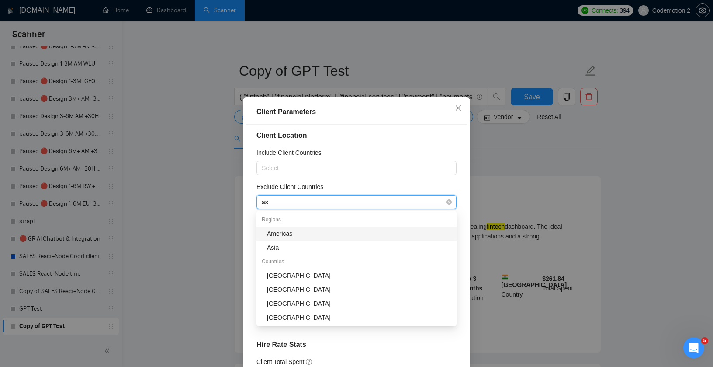
type input "asi"
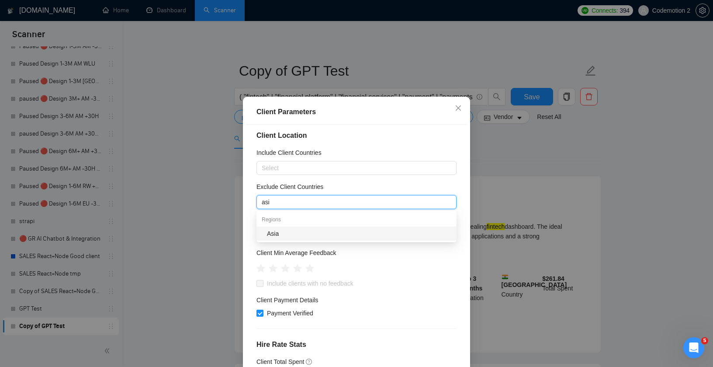
click at [299, 229] on div "Asia" at bounding box center [359, 234] width 184 height 10
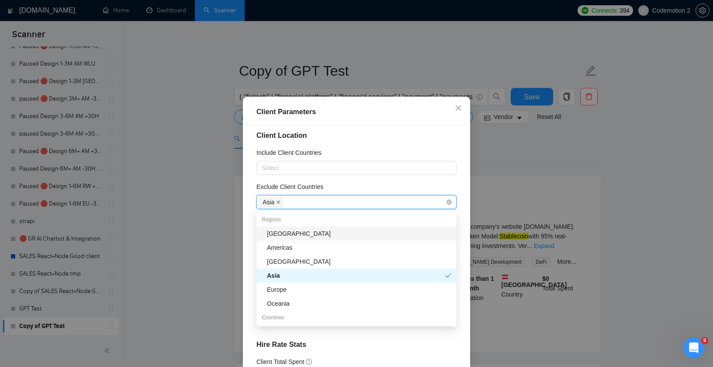
click at [278, 201] on icon "close" at bounding box center [278, 202] width 4 height 4
click at [288, 201] on div at bounding box center [352, 202] width 187 height 10
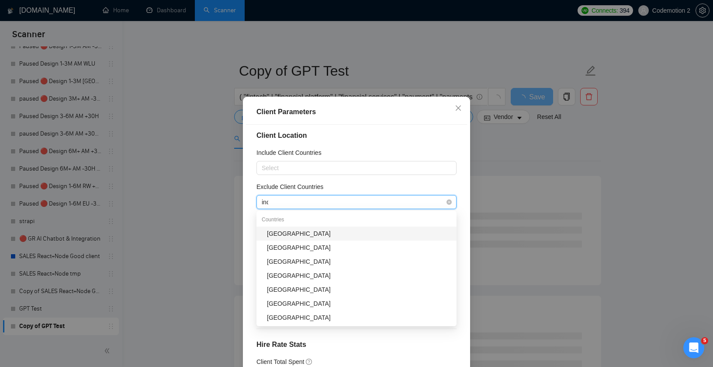
type input "indi"
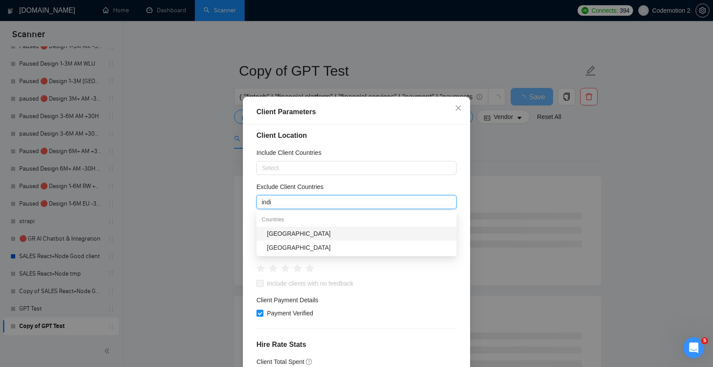
click at [274, 230] on div "[GEOGRAPHIC_DATA]" at bounding box center [359, 234] width 184 height 10
type input "pakis"
click at [278, 236] on div "[GEOGRAPHIC_DATA]" at bounding box center [359, 234] width 184 height 10
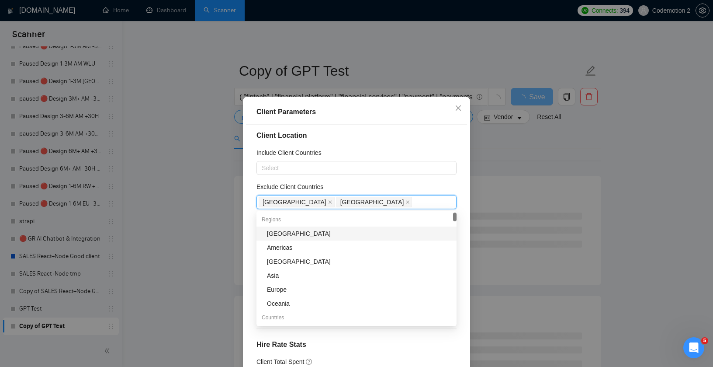
click at [385, 184] on div "Exclude Client Countries" at bounding box center [356, 188] width 200 height 13
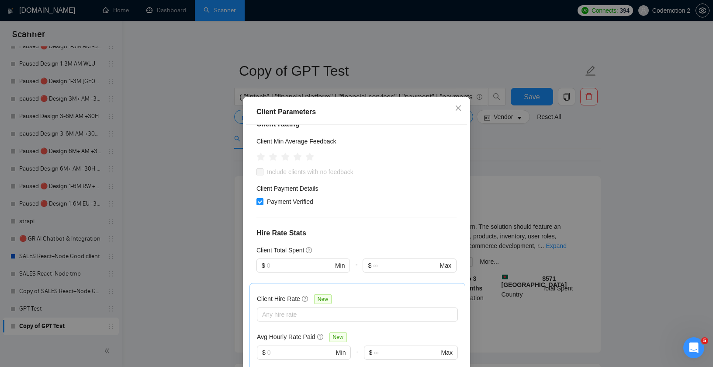
scroll to position [0, 0]
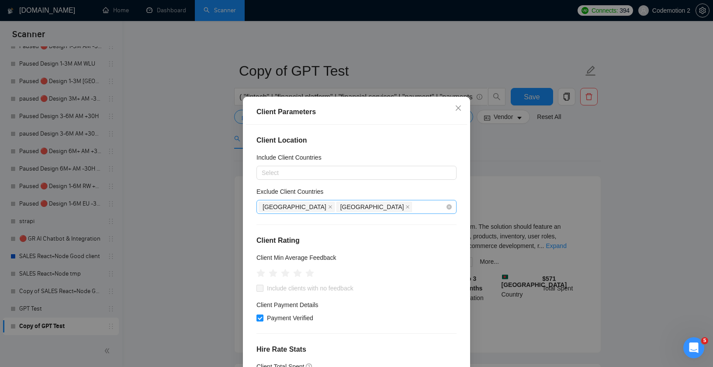
click at [356, 210] on div "India Pakistan" at bounding box center [352, 207] width 187 height 12
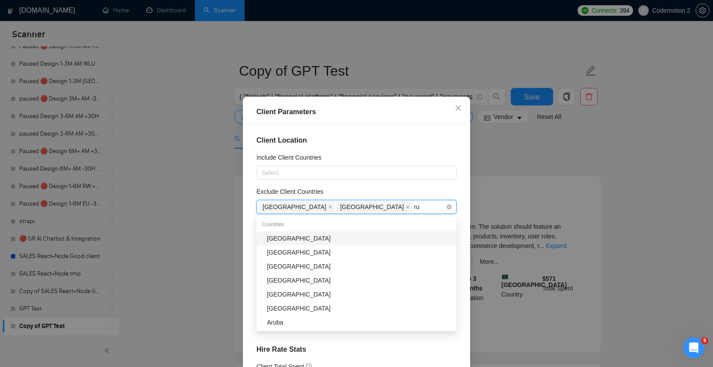
type input "rus"
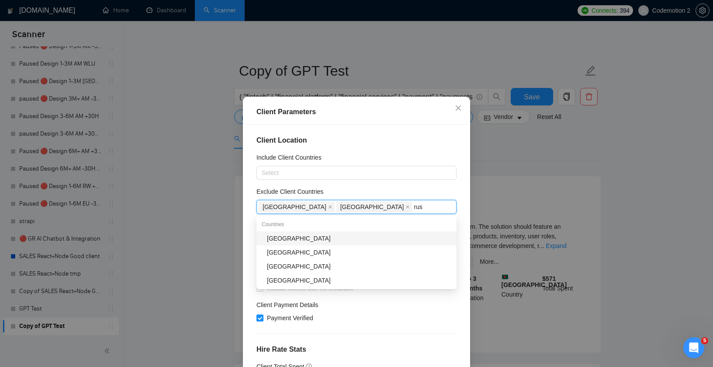
click at [336, 234] on div "[GEOGRAPHIC_DATA]" at bounding box center [359, 238] width 184 height 10
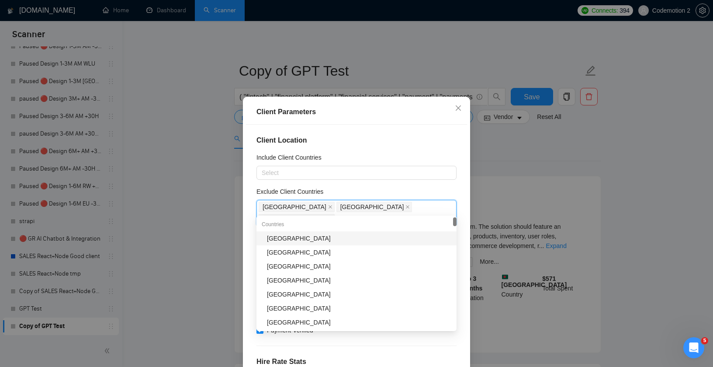
type input "bel"
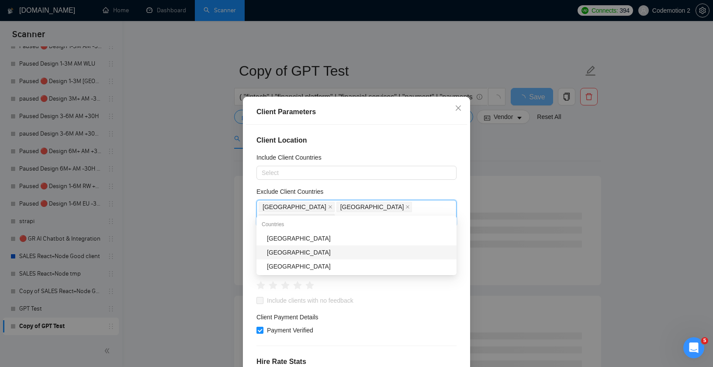
click at [310, 250] on div "[GEOGRAPHIC_DATA]" at bounding box center [359, 252] width 184 height 10
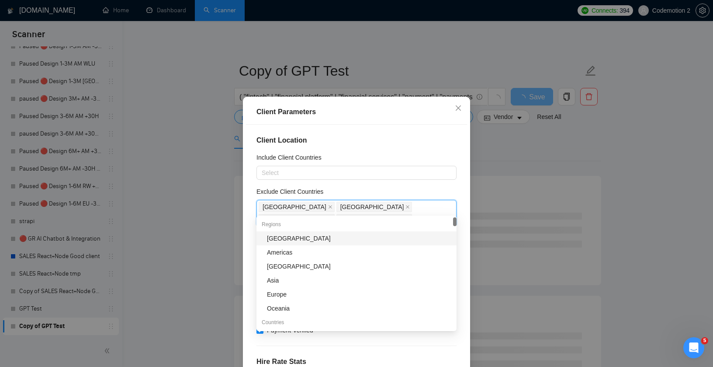
click at [433, 187] on div "Exclude Client Countries" at bounding box center [356, 193] width 200 height 13
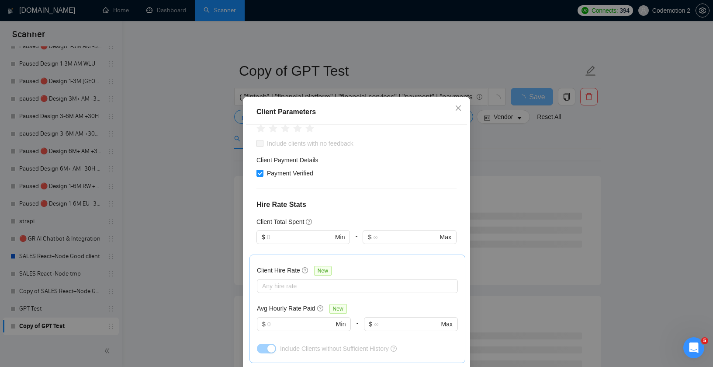
scroll to position [289, 0]
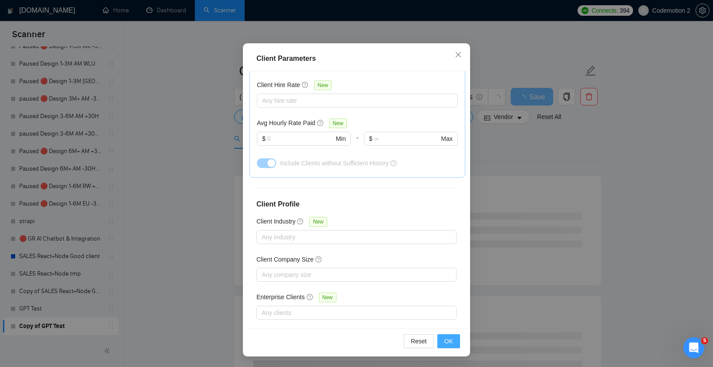
click at [447, 339] on span "OK" at bounding box center [448, 341] width 9 height 10
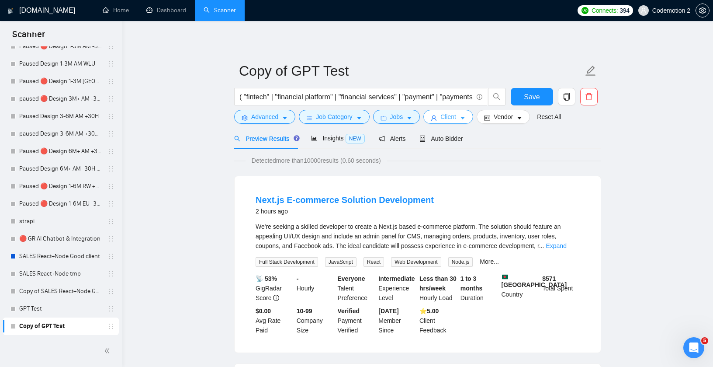
click at [464, 114] on span "caret-down" at bounding box center [463, 117] width 6 height 7
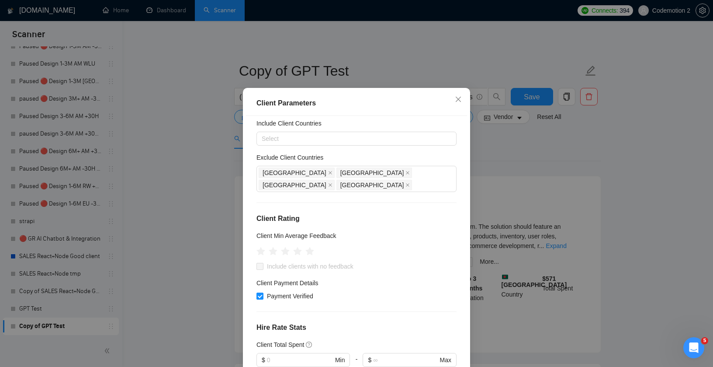
scroll to position [80, 0]
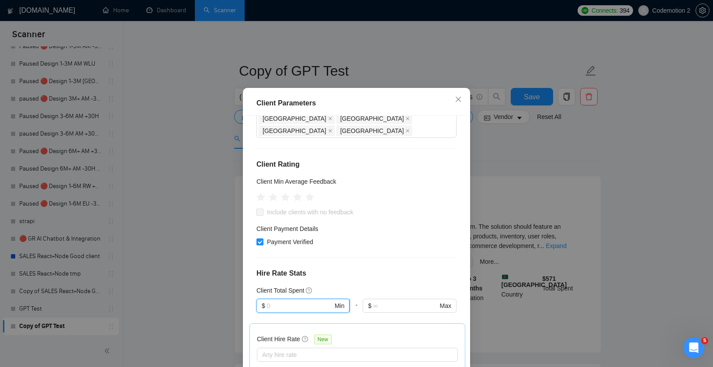
click at [286, 301] on input "text" at bounding box center [300, 306] width 66 height 10
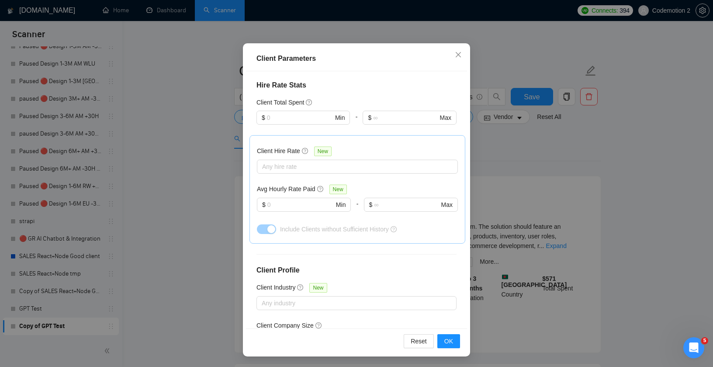
scroll to position [218, 0]
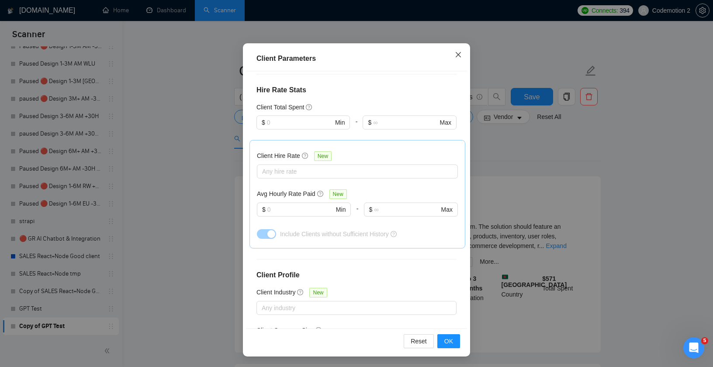
click at [457, 57] on icon "close" at bounding box center [458, 54] width 7 height 7
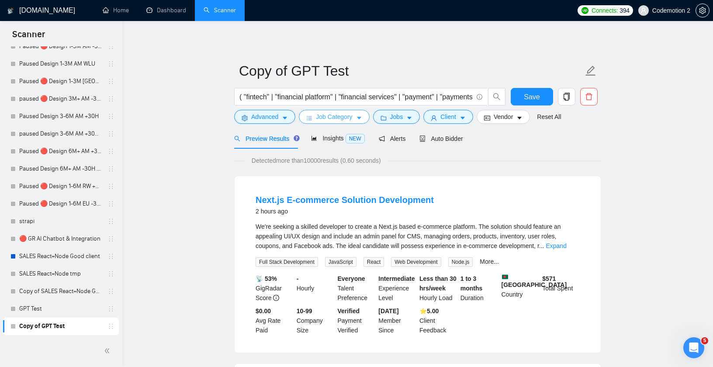
click at [363, 113] on button "Job Category" at bounding box center [334, 117] width 70 height 14
click at [412, 117] on icon "caret-down" at bounding box center [409, 118] width 6 height 6
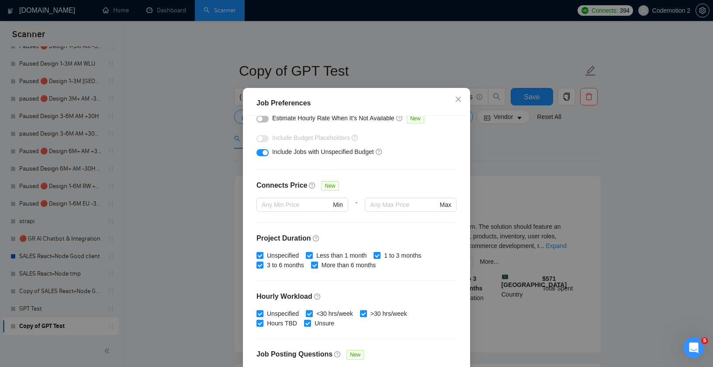
scroll to position [236, 0]
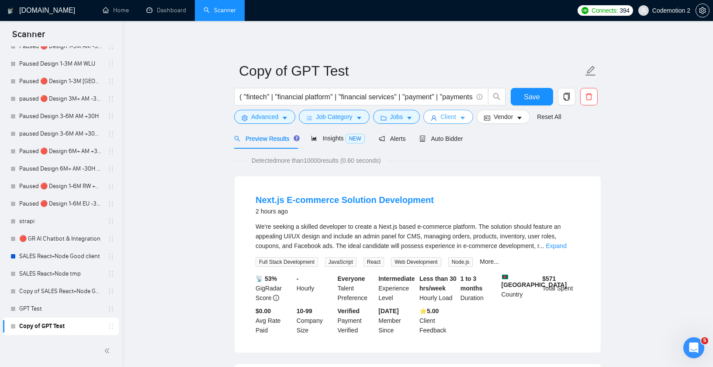
click at [464, 117] on icon "caret-down" at bounding box center [463, 118] width 6 height 6
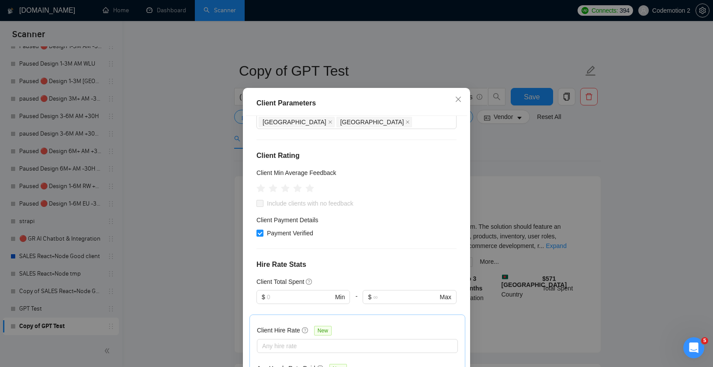
scroll to position [0, 0]
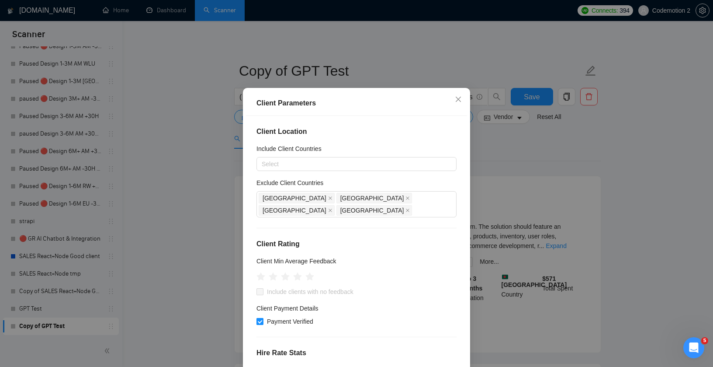
click at [280, 316] on span "Payment Verified" at bounding box center [289, 321] width 53 height 10
click at [263, 318] on input "Payment Verified" at bounding box center [259, 321] width 6 height 6
checkbox input "false"
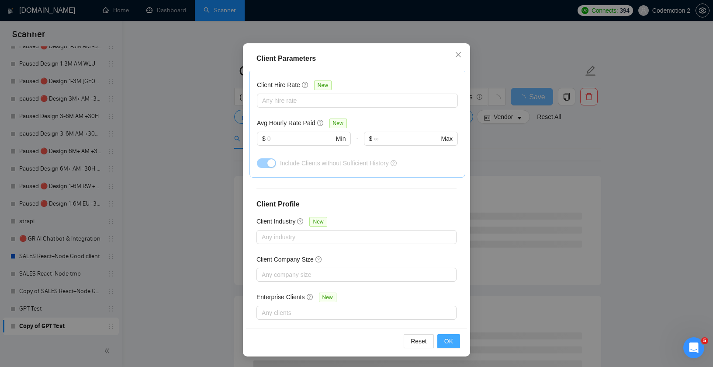
click at [443, 340] on button "OK" at bounding box center [448, 341] width 23 height 14
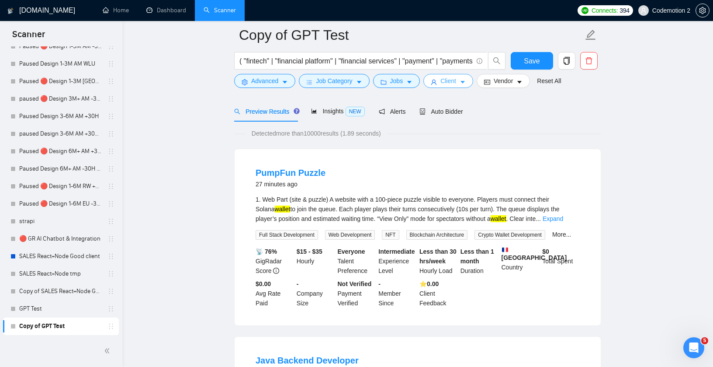
scroll to position [40, 0]
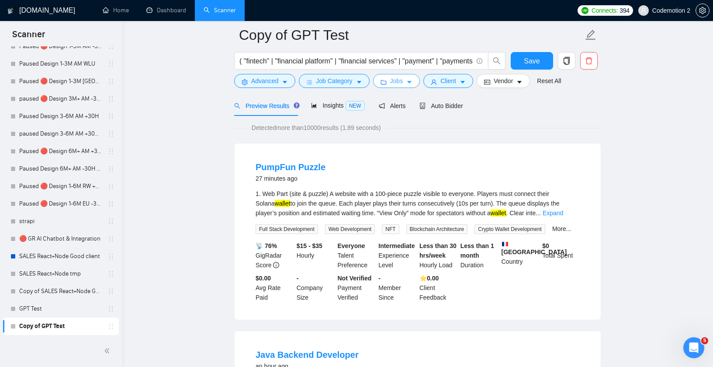
click at [412, 80] on icon "caret-down" at bounding box center [409, 82] width 6 height 6
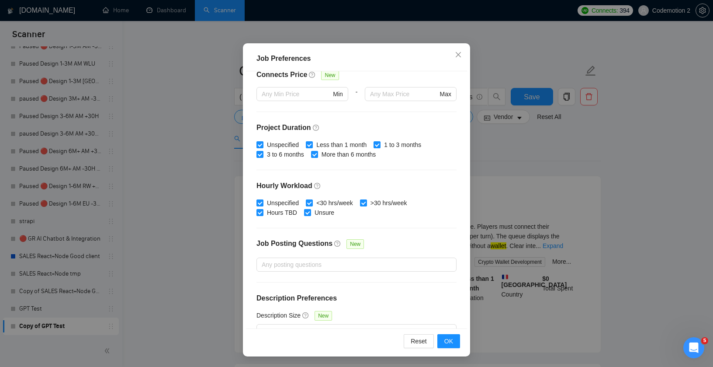
scroll to position [236, 0]
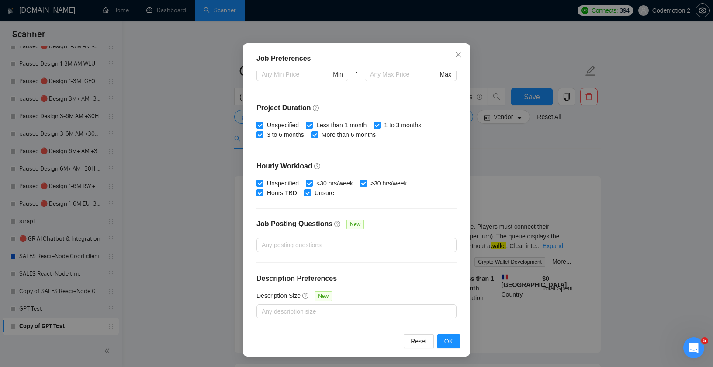
click at [310, 123] on input "Less than 1 month" at bounding box center [309, 124] width 6 height 6
checkbox input "false"
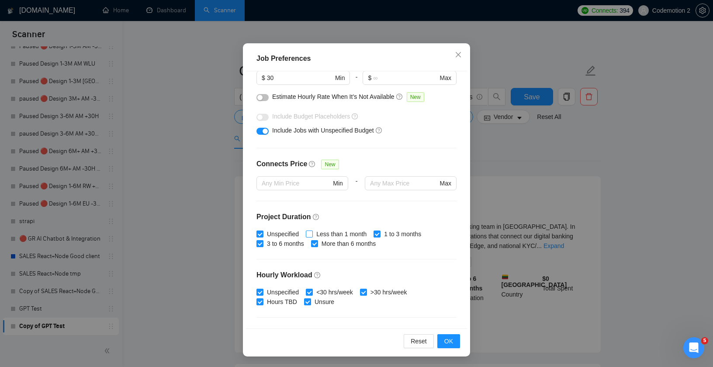
scroll to position [0, 0]
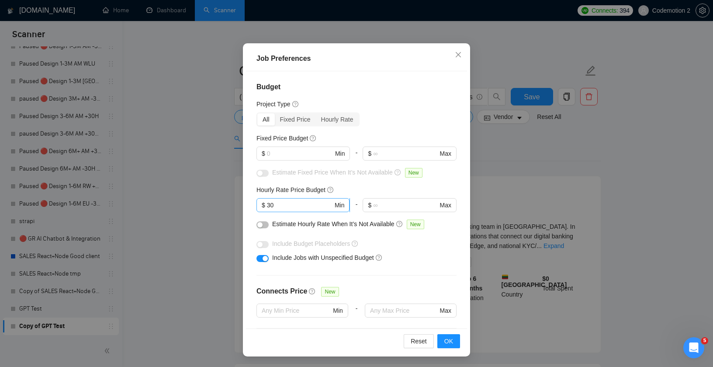
click at [284, 205] on input "30" at bounding box center [300, 205] width 66 height 10
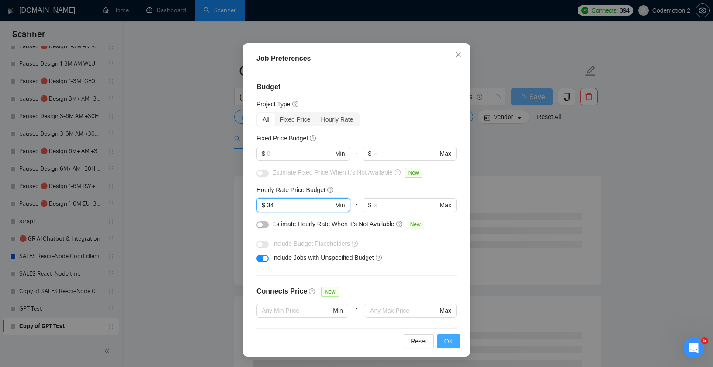
type input "34"
click at [452, 341] on span "OK" at bounding box center [448, 341] width 9 height 10
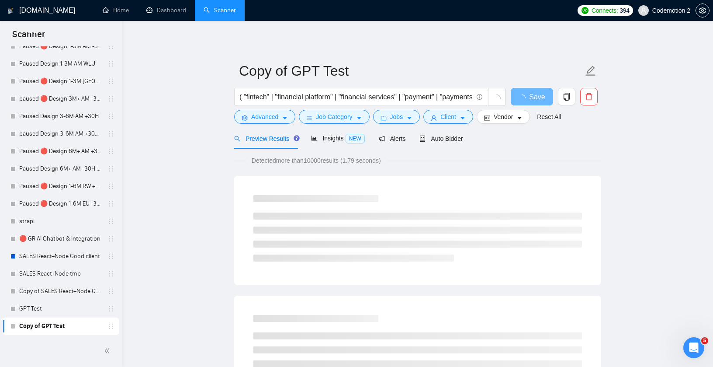
scroll to position [9, 0]
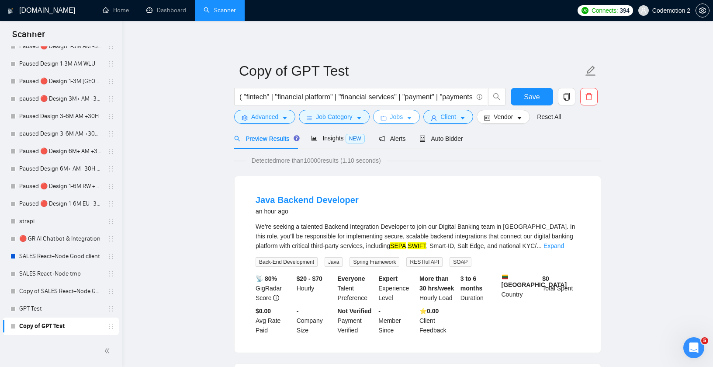
click at [411, 116] on icon "caret-down" at bounding box center [409, 118] width 6 height 6
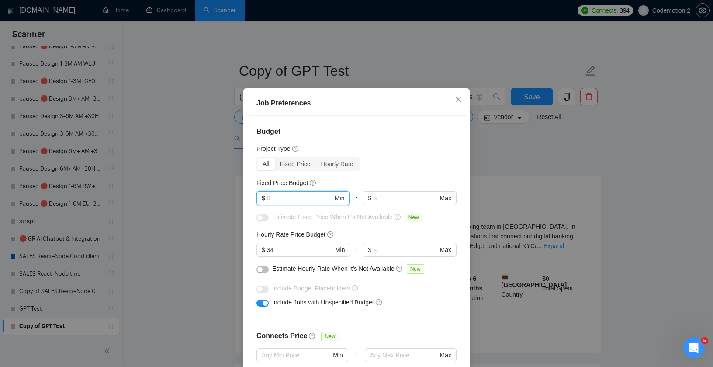
click at [313, 203] on input "text" at bounding box center [300, 198] width 66 height 10
type input "5000"
click at [381, 153] on div "Project Type" at bounding box center [356, 149] width 200 height 10
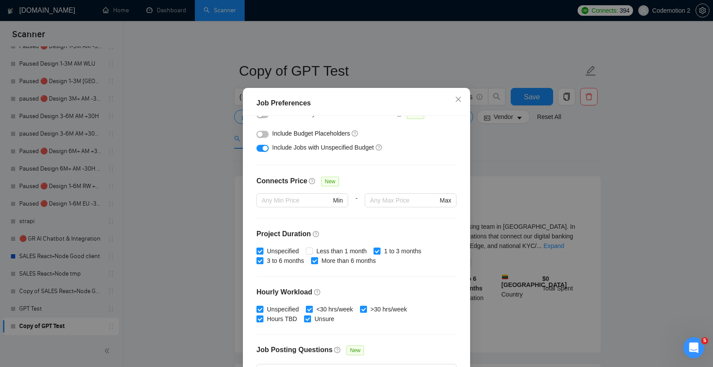
scroll to position [236, 0]
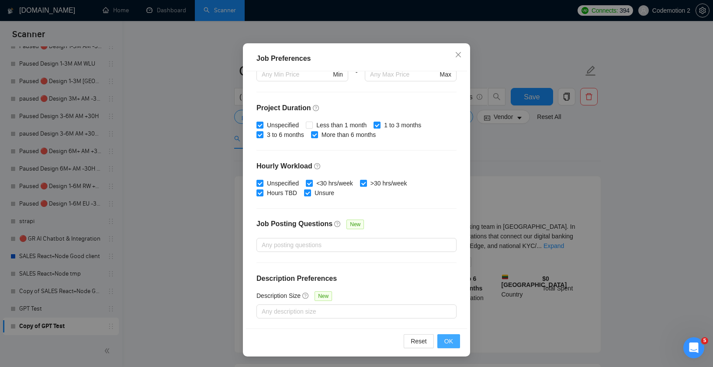
click at [448, 339] on span "OK" at bounding box center [448, 341] width 9 height 10
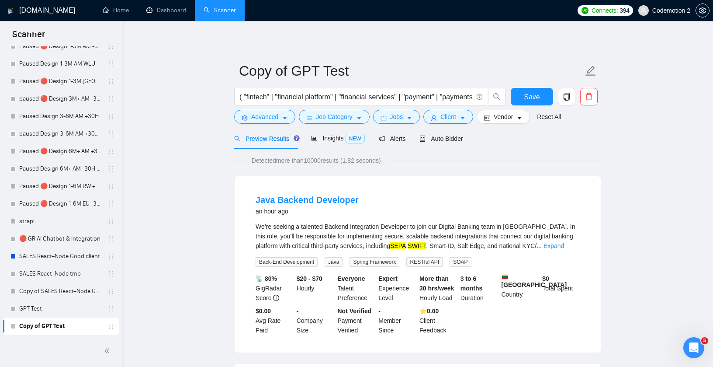
scroll to position [9, 0]
click at [523, 121] on icon "caret-down" at bounding box center [519, 118] width 6 height 6
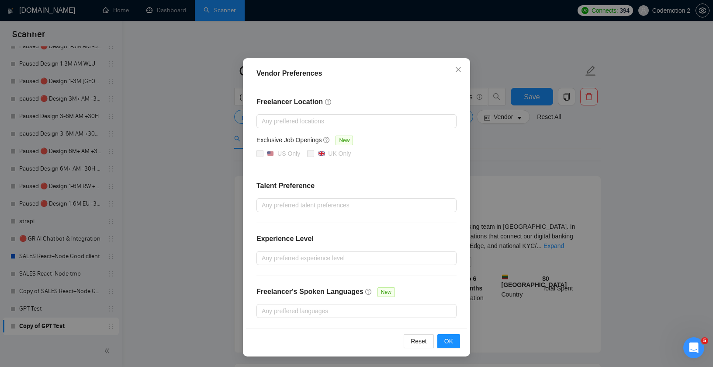
scroll to position [0, 0]
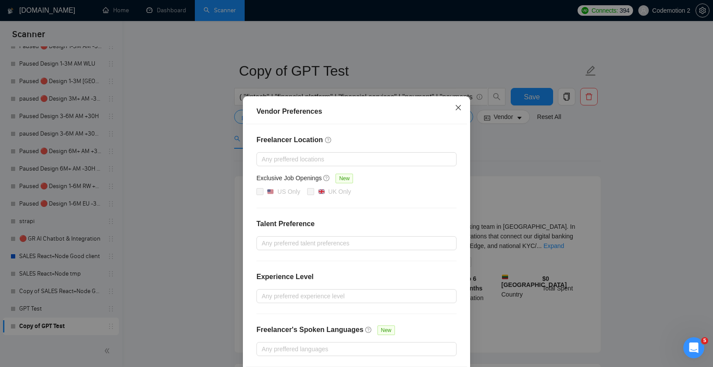
click at [457, 107] on icon "close" at bounding box center [458, 107] width 5 height 5
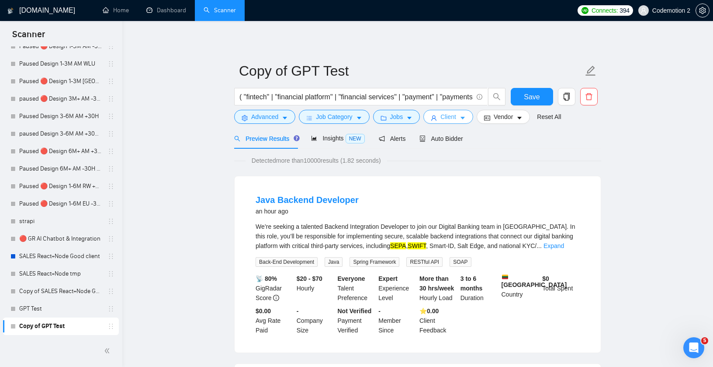
click at [466, 115] on icon "caret-down" at bounding box center [463, 118] width 6 height 6
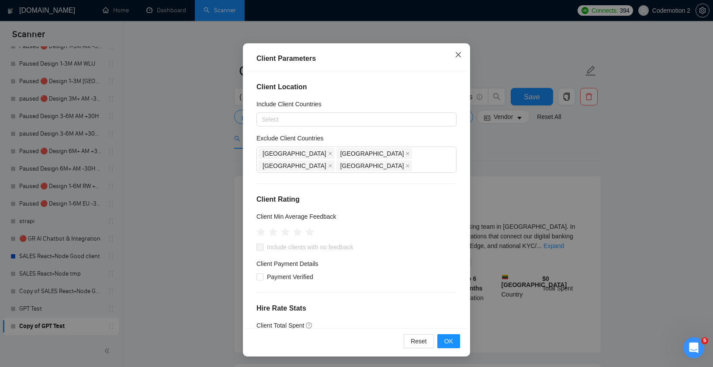
click at [457, 55] on icon "close" at bounding box center [458, 54] width 7 height 7
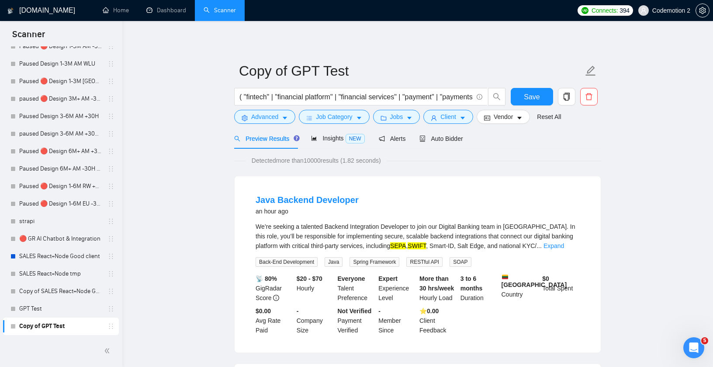
scroll to position [9, 0]
click at [361, 118] on icon "caret-down" at bounding box center [359, 118] width 4 height 3
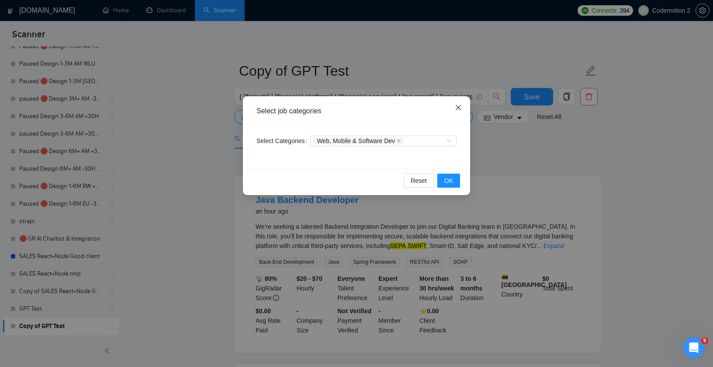
click at [455, 104] on icon "close" at bounding box center [458, 107] width 7 height 7
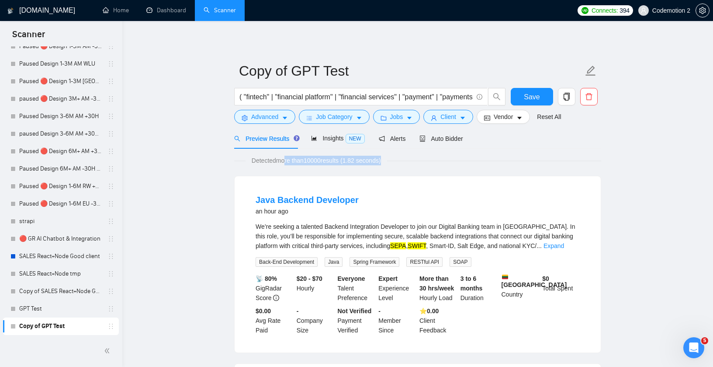
drag, startPoint x: 288, startPoint y: 162, endPoint x: 414, endPoint y: 162, distance: 126.3
click at [414, 162] on div "Detected more than 10000 results (1.82 seconds)" at bounding box center [417, 161] width 367 height 10
click at [415, 164] on div "Detected more than 10000 results (1.82 seconds)" at bounding box center [417, 161] width 367 height 10
click at [436, 135] on span "Auto Bidder" at bounding box center [440, 138] width 43 height 7
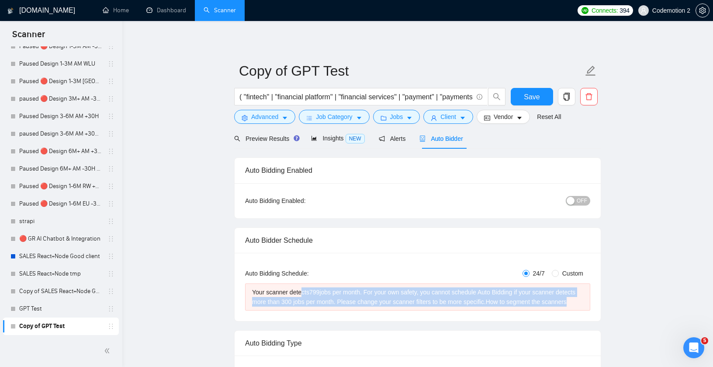
drag, startPoint x: 370, startPoint y: 312, endPoint x: 302, endPoint y: 293, distance: 70.5
click at [302, 293] on div "Your scanner detects 799 jobs per month. For your own safety, you cannot schedu…" at bounding box center [417, 296] width 331 height 19
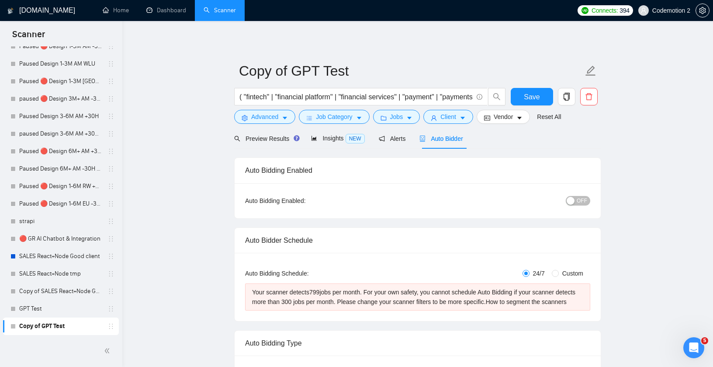
click at [325, 302] on div "Your scanner detects 799 jobs per month. For your own safety, you cannot schedu…" at bounding box center [417, 296] width 331 height 19
click at [424, 93] on input "( "fintech" | "financial platform" | "financial services" | "payment" | "paymen…" at bounding box center [355, 96] width 233 height 11
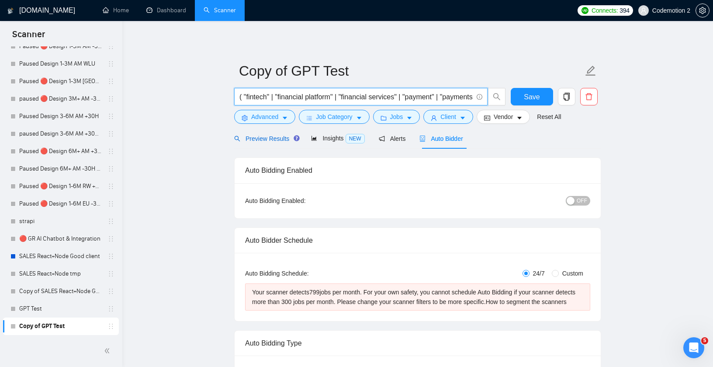
click at [269, 139] on span "Preview Results" at bounding box center [265, 138] width 63 height 7
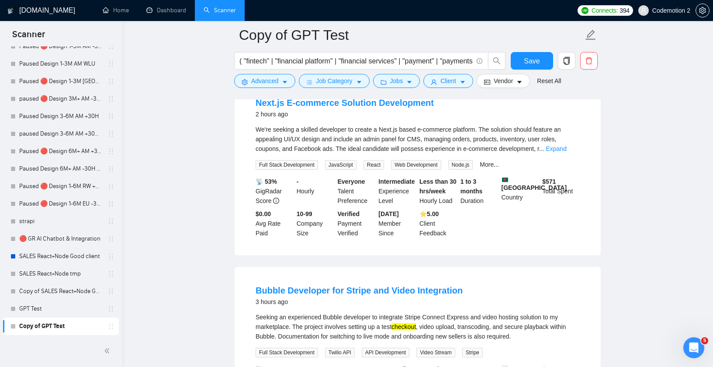
scroll to position [241, 0]
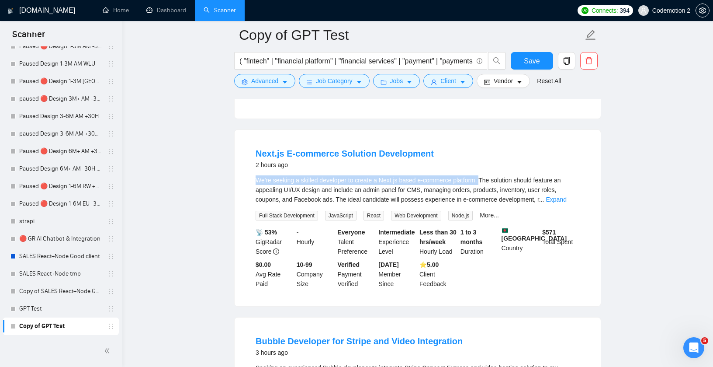
drag, startPoint x: 488, startPoint y: 180, endPoint x: 243, endPoint y: 183, distance: 245.1
click at [243, 183] on div "Next.js E-commerce Solution Development 2 hours ago We're seeking a skilled dev…" at bounding box center [418, 218] width 366 height 176
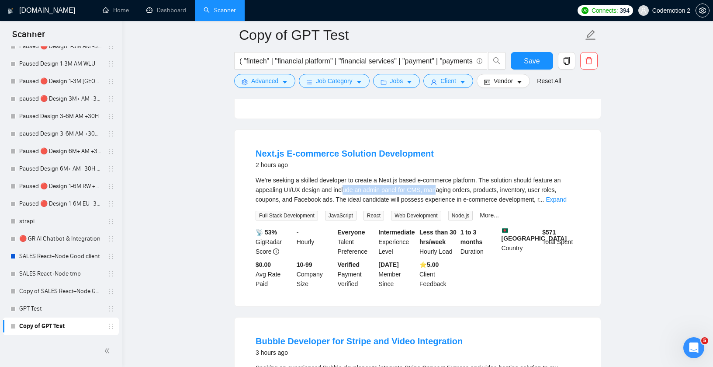
drag, startPoint x: 346, startPoint y: 191, endPoint x: 439, endPoint y: 191, distance: 93.5
click at [439, 191] on div "We're seeking a skilled developer to create a Next.js based e-commerce platform…" at bounding box center [418, 189] width 324 height 29
click at [410, 191] on div "We're seeking a skilled developer to create a Next.js based e-commerce platform…" at bounding box center [418, 189] width 324 height 29
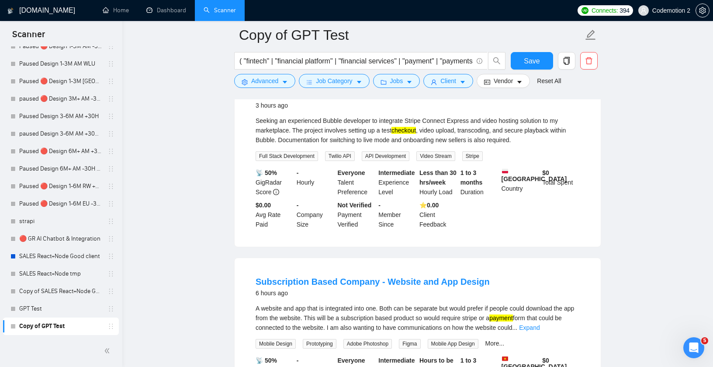
scroll to position [454, 0]
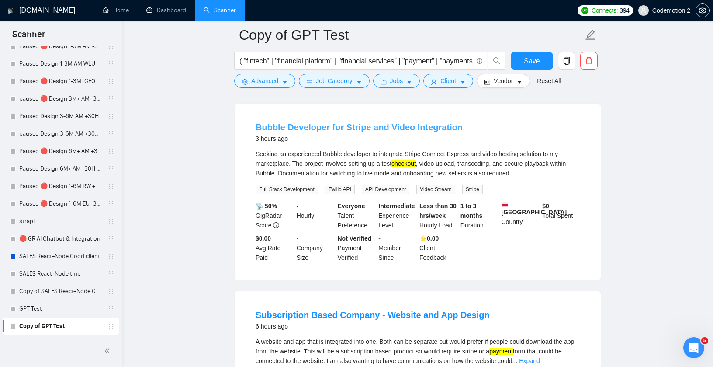
click at [379, 125] on link "Bubble Developer for Stripe and Video Integration" at bounding box center [359, 127] width 207 height 10
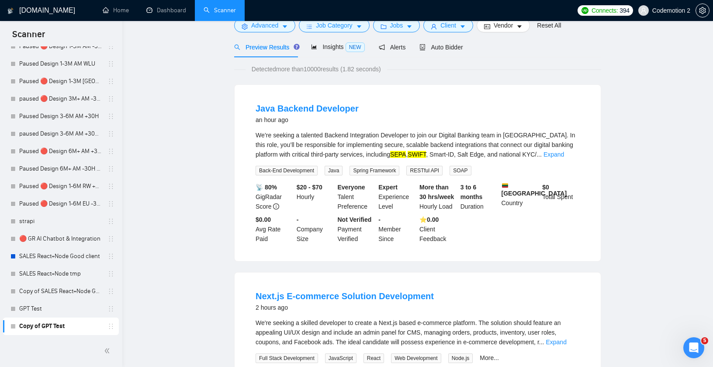
scroll to position [0, 0]
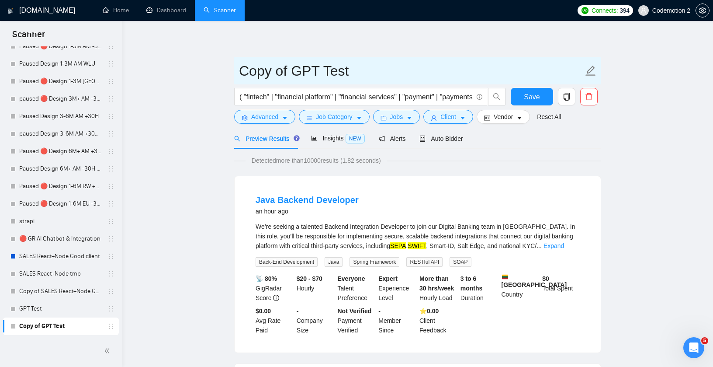
click at [285, 79] on input "Copy of GPT Test" at bounding box center [411, 71] width 344 height 22
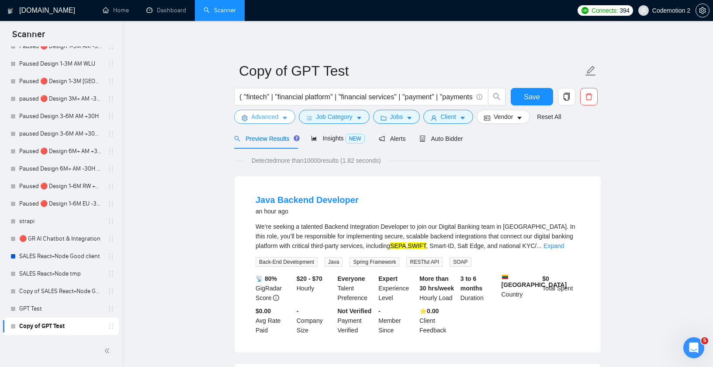
click at [288, 117] on icon "caret-down" at bounding box center [285, 118] width 6 height 6
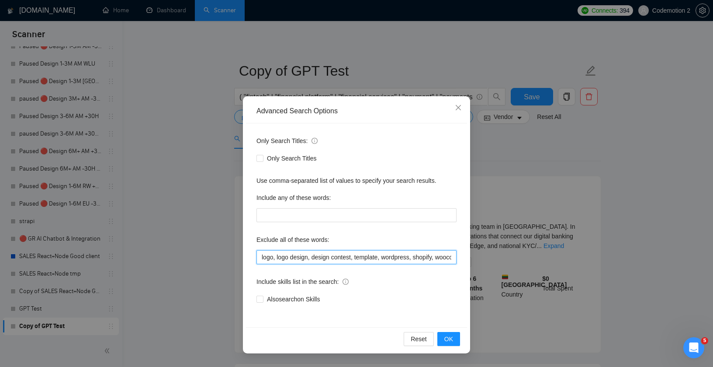
click at [260, 256] on input "logo, logo design, design contest, template, wordpress, shopify, woocommerce, m…" at bounding box center [356, 257] width 200 height 14
paste input "Bubble"
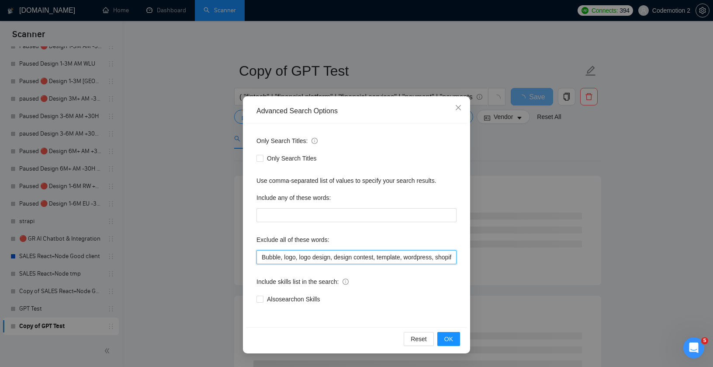
type input "Bubble, logo, logo design, design contest, template, wordpress, shopify, woocom…"
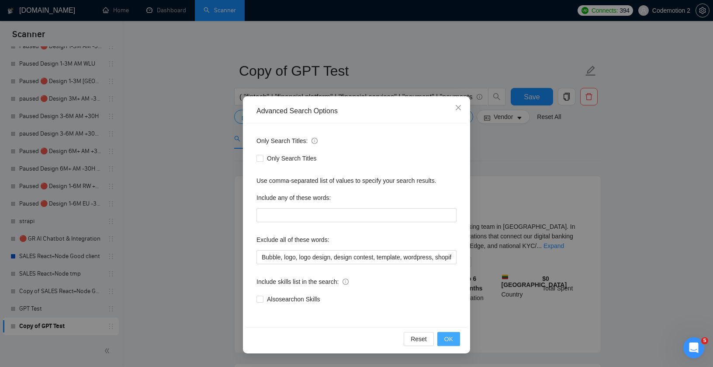
click at [450, 337] on span "OK" at bounding box center [448, 339] width 9 height 10
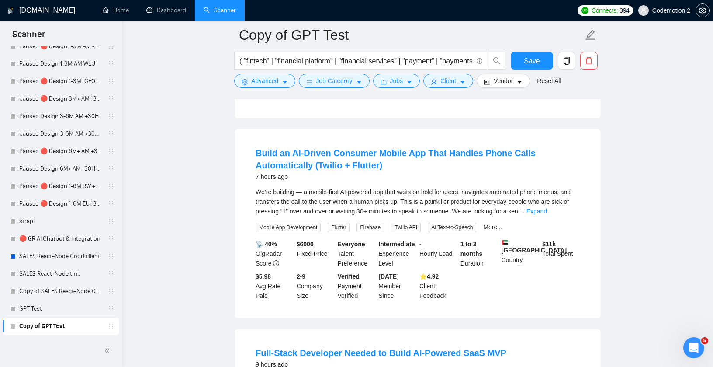
scroll to position [617, 0]
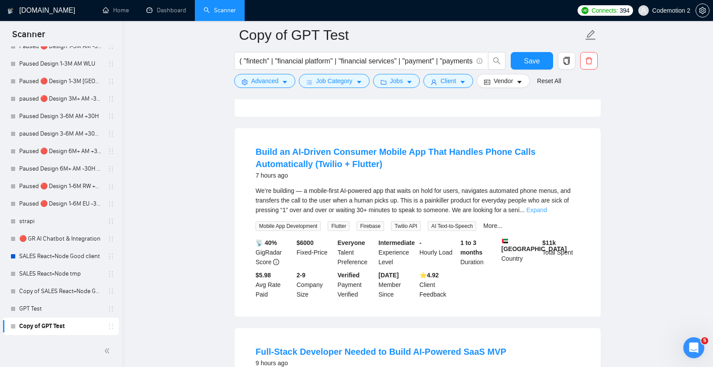
click at [547, 212] on link "Expand" at bounding box center [536, 209] width 21 height 7
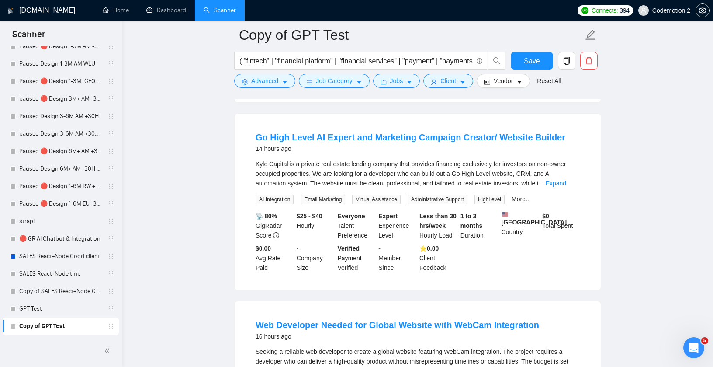
scroll to position [1441, 0]
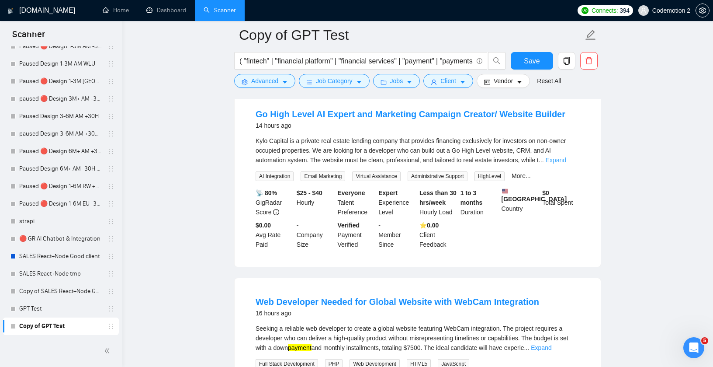
click at [566, 163] on link "Expand" at bounding box center [556, 159] width 21 height 7
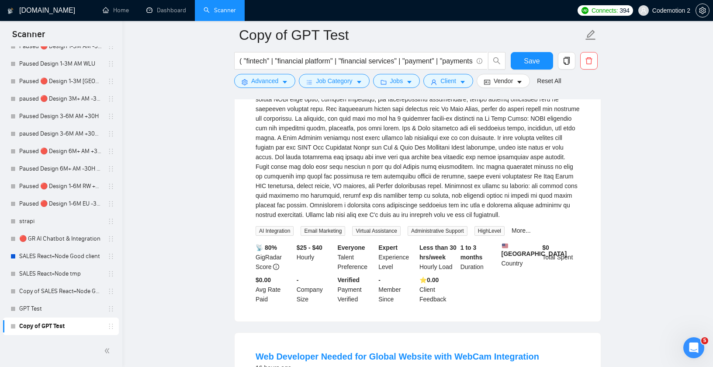
scroll to position [1628, 0]
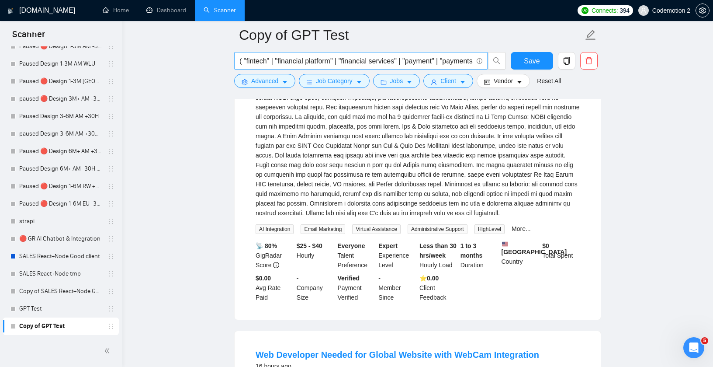
click at [430, 61] on input "( "fintech" | "financial platform" | "financial services" | "payment" | "paymen…" at bounding box center [355, 60] width 233 height 11
click at [428, 61] on input "( "fintech" | "financial platform" | "financial services" | "payment" | "paymen…" at bounding box center [355, 60] width 233 height 11
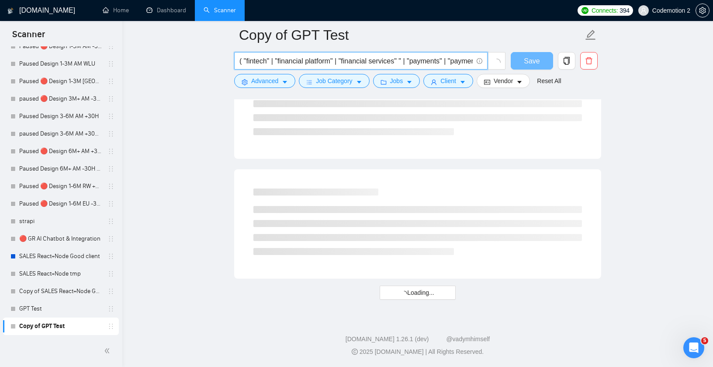
scroll to position [1091, 0]
click at [343, 57] on input "( "fintech" | "financial platform" | "financial services" "payment gateway" | "…" at bounding box center [355, 60] width 233 height 11
click at [405, 59] on input "( "fintech" | "financial platform" | "financial services" "payment gateway" | "…" at bounding box center [355, 60] width 233 height 11
paste input "|"
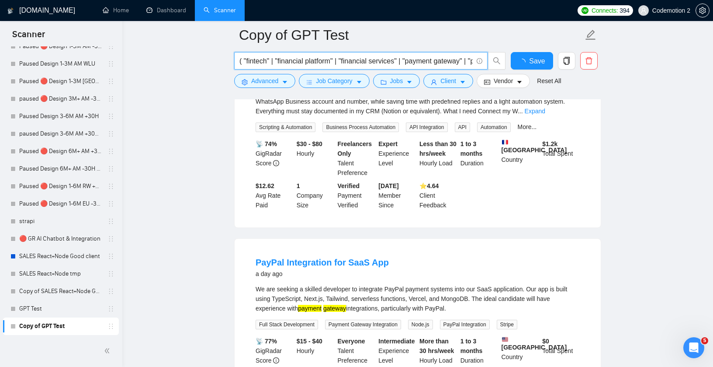
scroll to position [1628, 0]
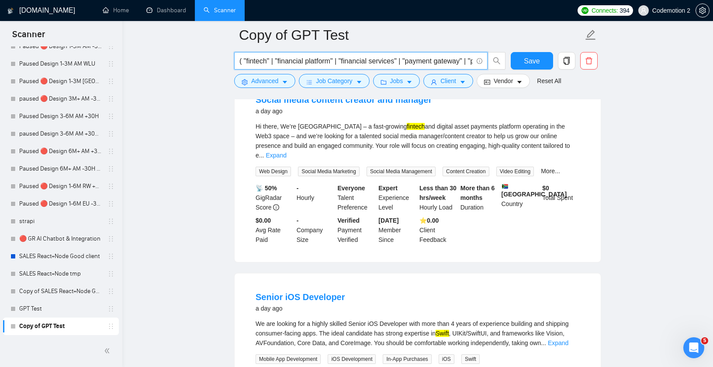
type input "( "fintech" | "financial platform" | "financial services" | "payment gateway" |…"
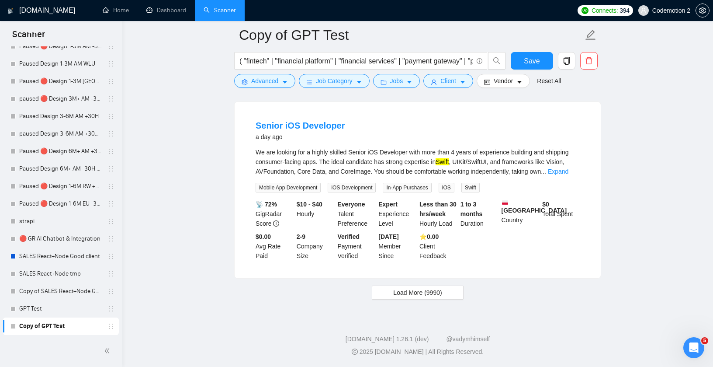
scroll to position [1828, 0]
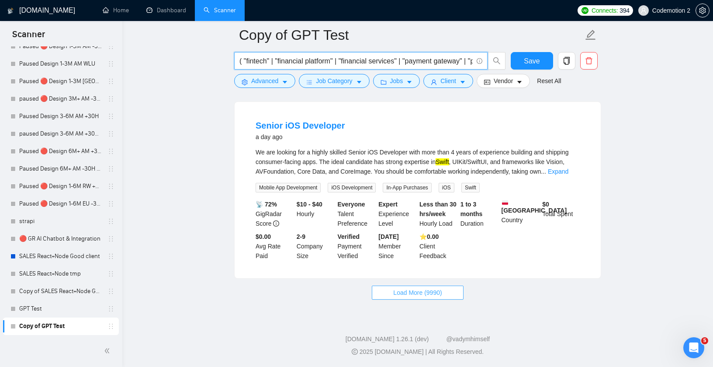
click at [422, 291] on span "Load More (9990)" at bounding box center [417, 292] width 48 height 10
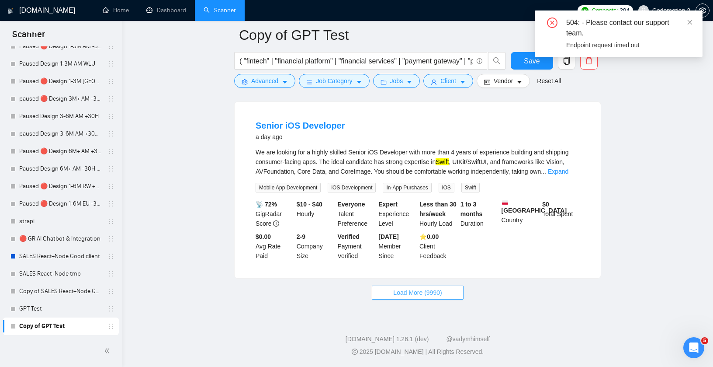
click at [420, 287] on button "Load More (9990)" at bounding box center [417, 292] width 91 height 14
click at [691, 22] on icon "close" at bounding box center [690, 22] width 6 height 6
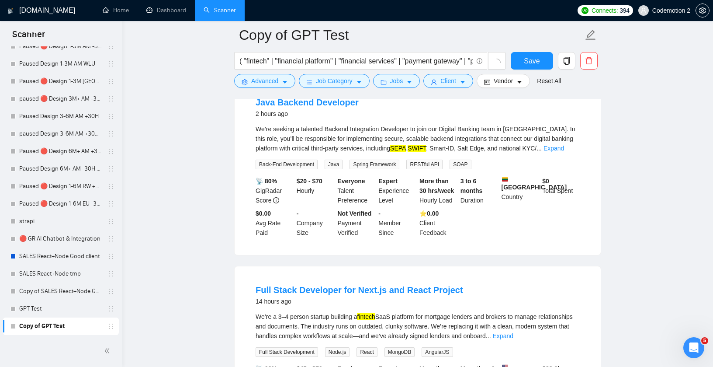
scroll to position [0, 0]
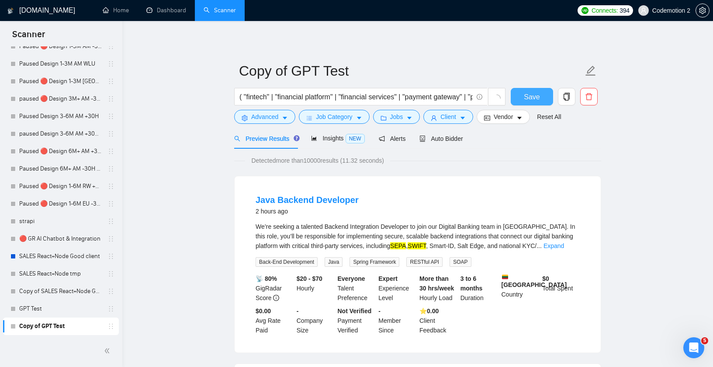
click at [523, 91] on button "Save" at bounding box center [532, 96] width 42 height 17
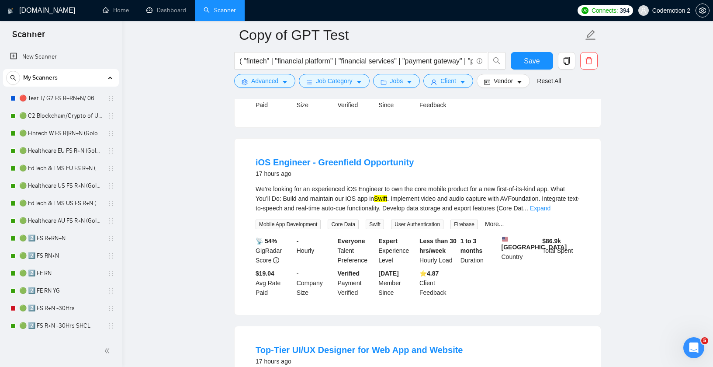
scroll to position [428, 0]
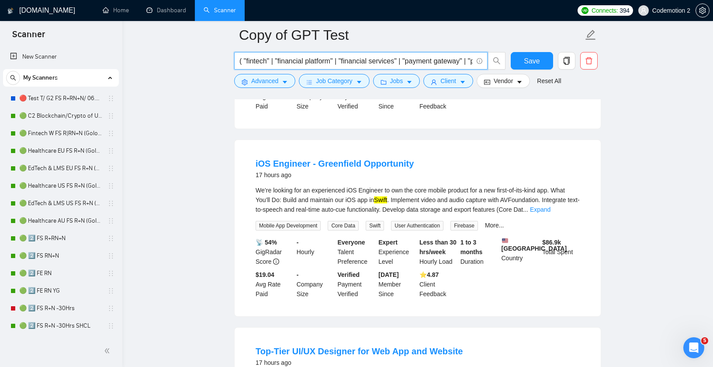
click at [350, 63] on input "( "fintech" | "financial platform" | "financial services" | "payment gateway" |…" at bounding box center [355, 60] width 233 height 11
click at [409, 147] on div "iOS Engineer - Greenfield Opportunity 17 hours ago We’re looking for an experie…" at bounding box center [418, 228] width 366 height 176
click at [403, 62] on input "( "fintech" | "financial platform" | "financial services" | "payment gateway" |…" at bounding box center [355, 60] width 233 height 11
paste input "text"
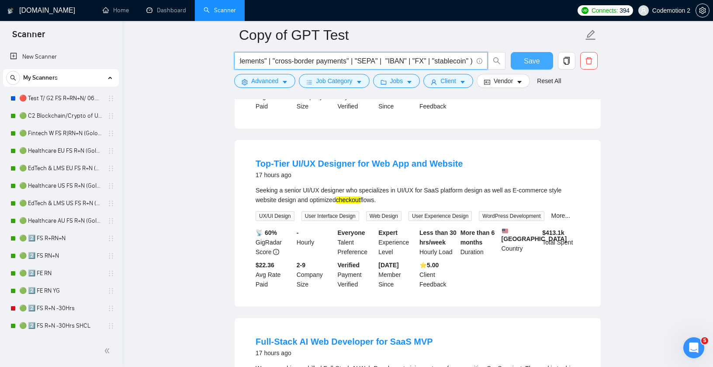
type input "( "fintech" | "financial platform" | "financial services" | "payment gateway" |…"
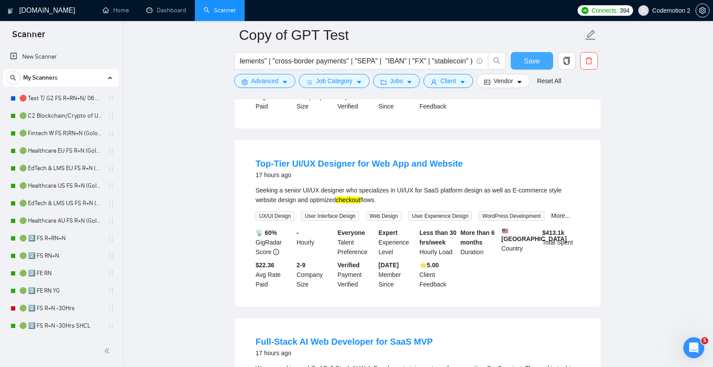
click at [533, 61] on span "Save" at bounding box center [532, 60] width 16 height 11
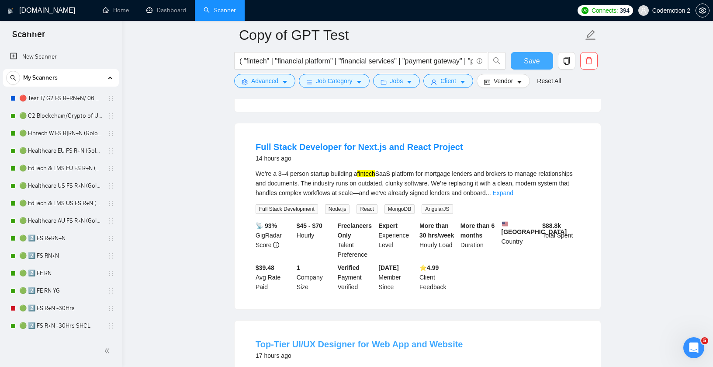
scroll to position [0, 0]
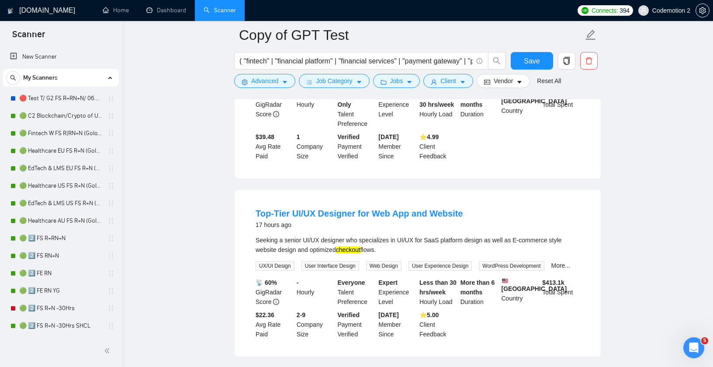
scroll to position [411, 0]
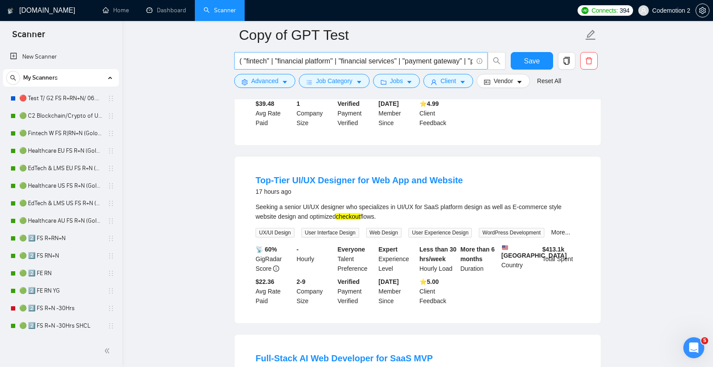
click at [384, 59] on input "( "fintech" | "financial platform" | "financial services" | "payment gateway" |…" at bounding box center [355, 60] width 233 height 11
paste input "text"
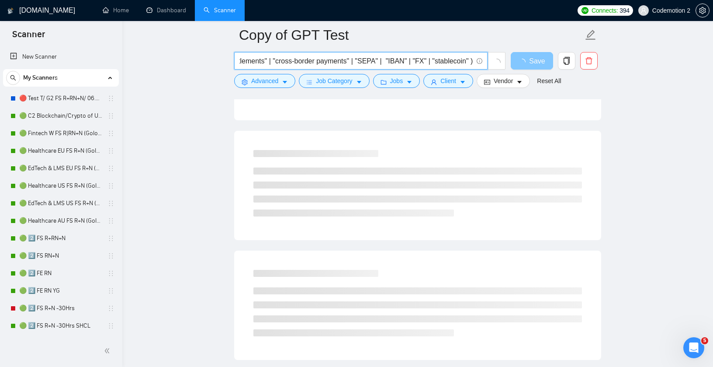
type input "( "fintech" | "financial platform" | "financial services" | "payment gateway" |…"
click at [523, 62] on icon "loading" at bounding box center [522, 62] width 7 height 7
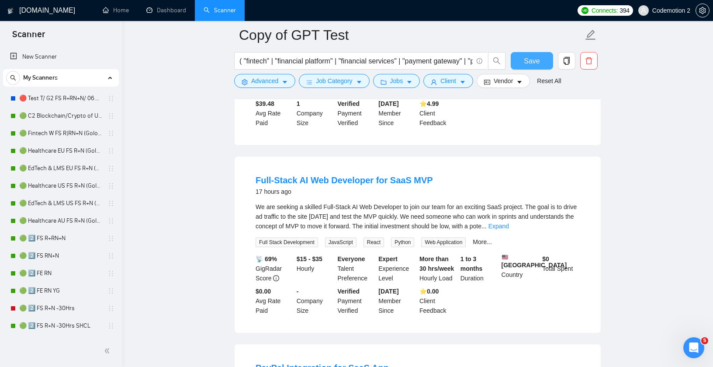
click at [526, 59] on span "Save" at bounding box center [532, 60] width 16 height 11
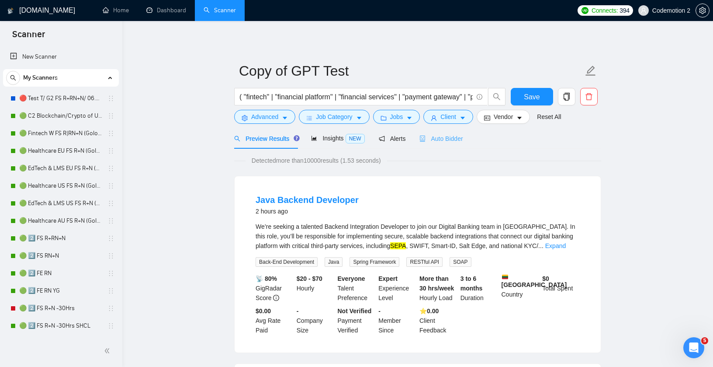
click at [457, 128] on div "Auto Bidder" at bounding box center [440, 138] width 43 height 21
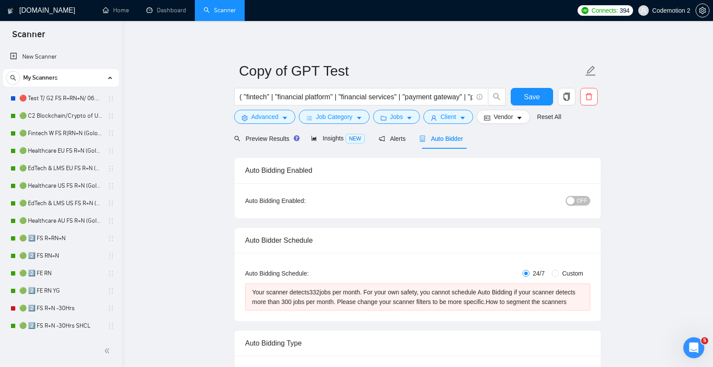
click at [454, 136] on span "Auto Bidder" at bounding box center [440, 138] width 43 height 7
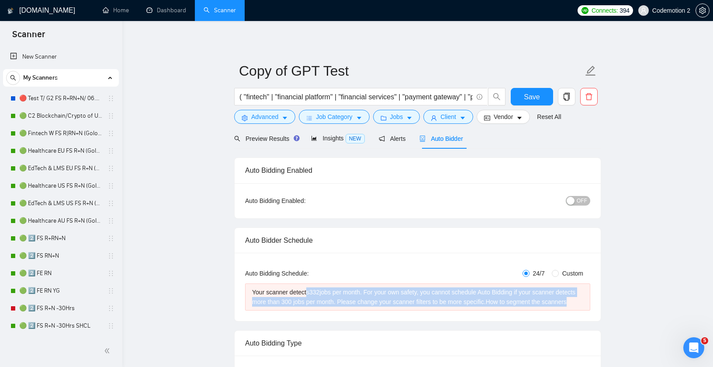
drag, startPoint x: 308, startPoint y: 291, endPoint x: 351, endPoint y: 310, distance: 47.1
click at [351, 306] on div "Your scanner detects 332 jobs per month. For your own safety, you cannot schedu…" at bounding box center [417, 296] width 331 height 19
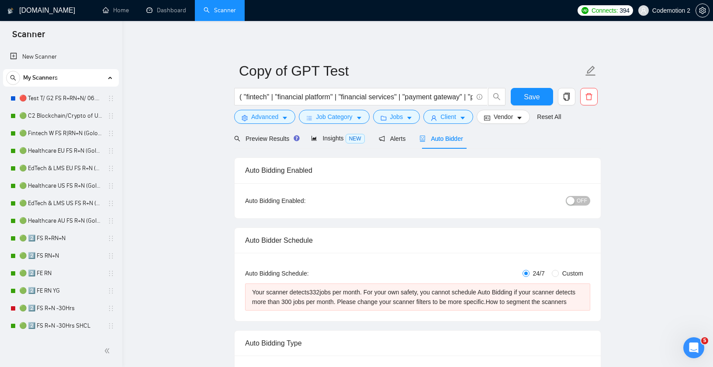
click at [405, 171] on div "Auto Bidding Enabled" at bounding box center [417, 170] width 345 height 25
click at [76, 112] on link "🟢 C2 Blockchain/Crypto of US FS R+N" at bounding box center [60, 115] width 83 height 17
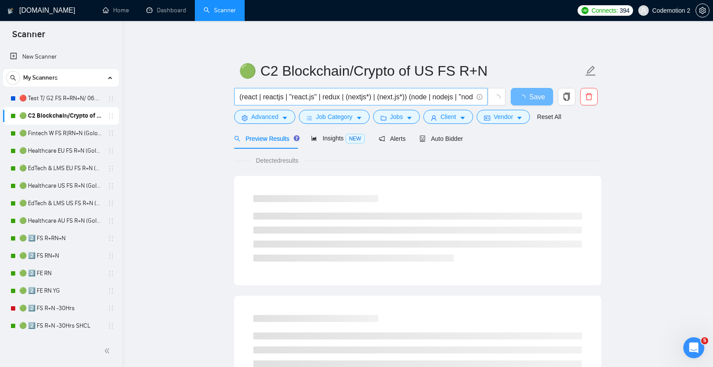
click at [299, 96] on input "(react | reactjs | "react.js" | redux | (nextjs*) | (next.js*)) (node | nodejs …" at bounding box center [355, 96] width 233 height 11
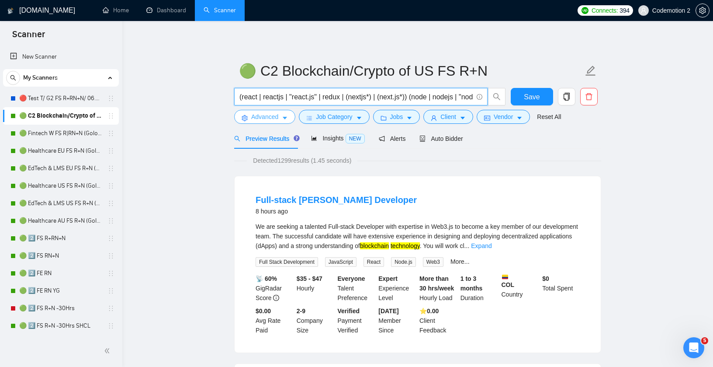
click at [280, 113] on button "Advanced" at bounding box center [264, 117] width 61 height 14
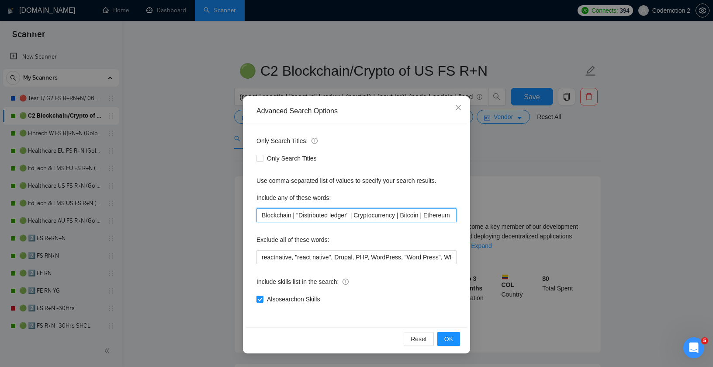
click at [281, 215] on input "Blockchain | "Distributed ledger" | Cryptocurrency | Bitcoin | Ethereum | "Smar…" at bounding box center [356, 215] width 200 height 14
click at [456, 108] on icon "close" at bounding box center [458, 107] width 7 height 7
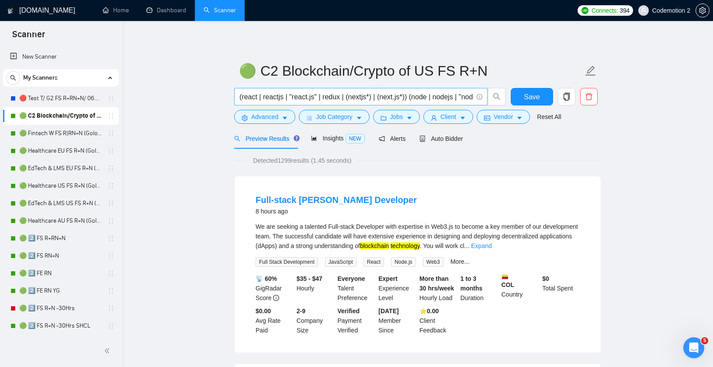
click at [290, 98] on input "(react | reactjs | "react.js" | redux | (nextjs*) | (next.js*)) (node | nodejs …" at bounding box center [355, 96] width 233 height 11
